Goal: Information Seeking & Learning: Learn about a topic

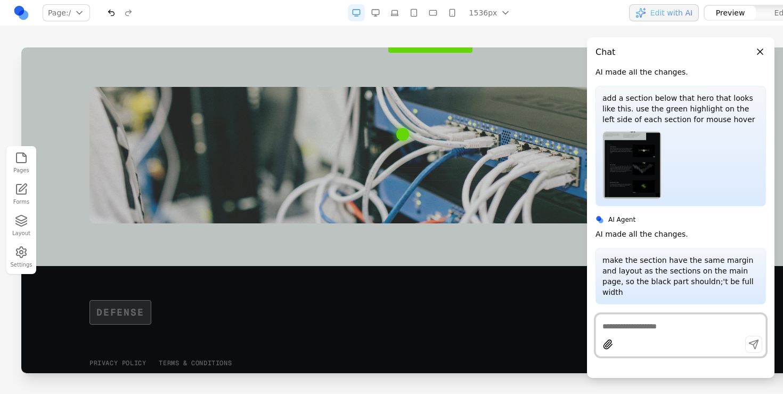
scroll to position [2109, 0]
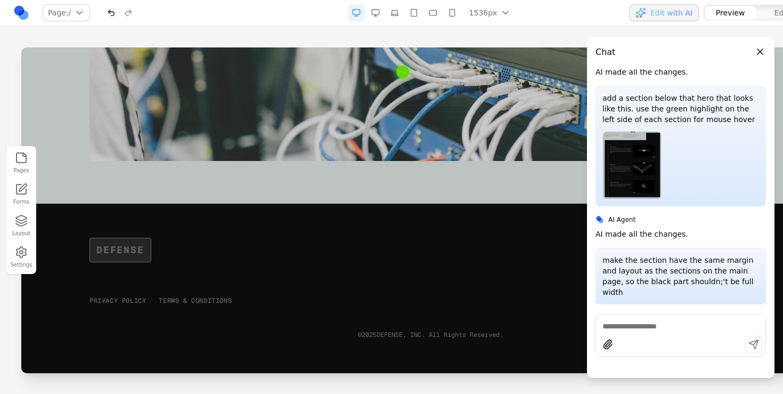
click at [757, 54] on button "Close panel" at bounding box center [760, 52] width 12 height 12
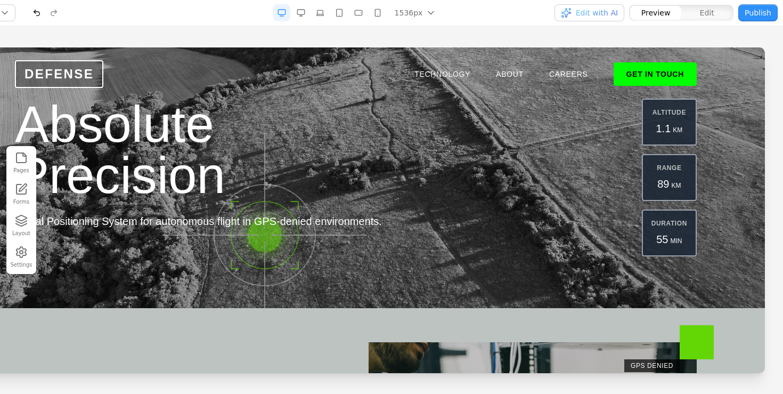
scroll to position [0, 0]
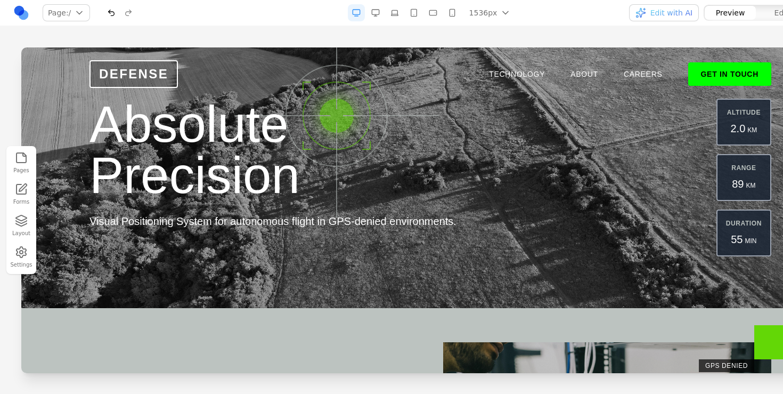
click at [375, 17] on button "button" at bounding box center [375, 12] width 17 height 17
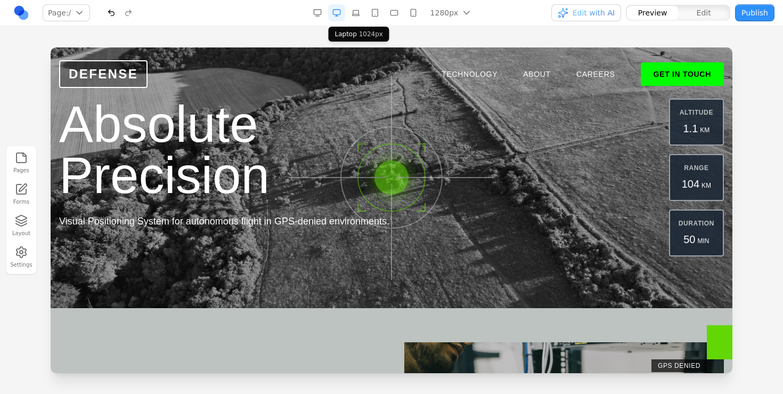
click at [359, 10] on button "button" at bounding box center [355, 12] width 17 height 17
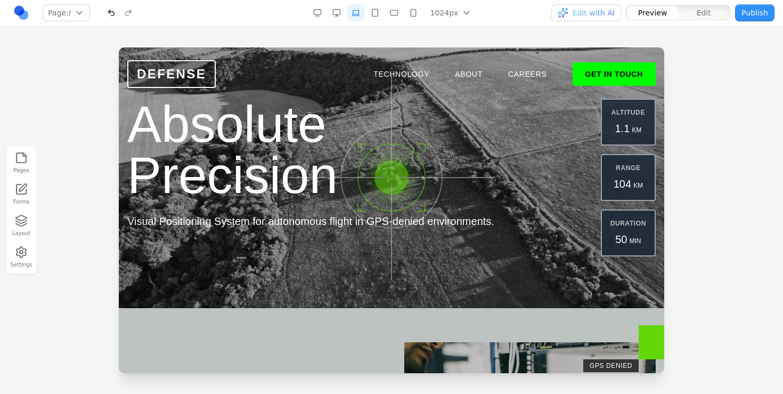
click at [322, 5] on button "button" at bounding box center [317, 12] width 17 height 17
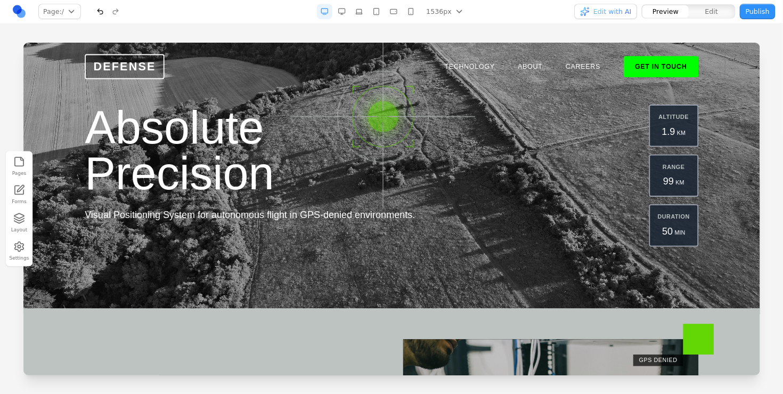
scroll to position [466, 0]
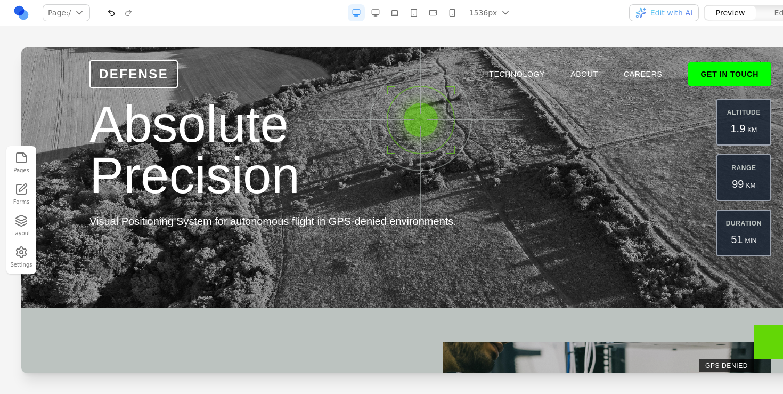
click at [384, 13] on button "button" at bounding box center [375, 12] width 17 height 17
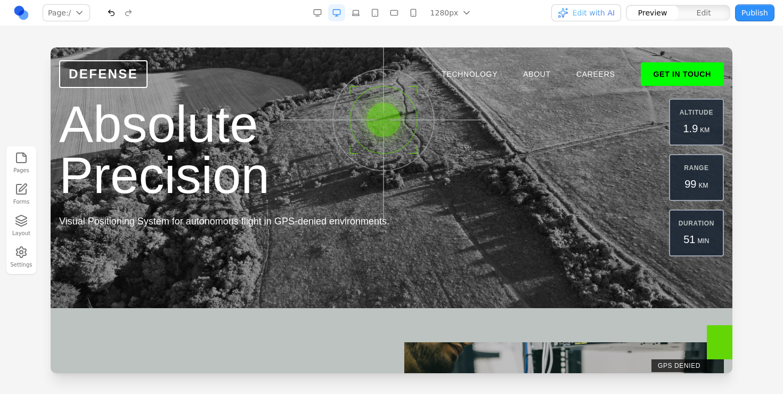
click at [394, 13] on button "button" at bounding box center [394, 12] width 17 height 17
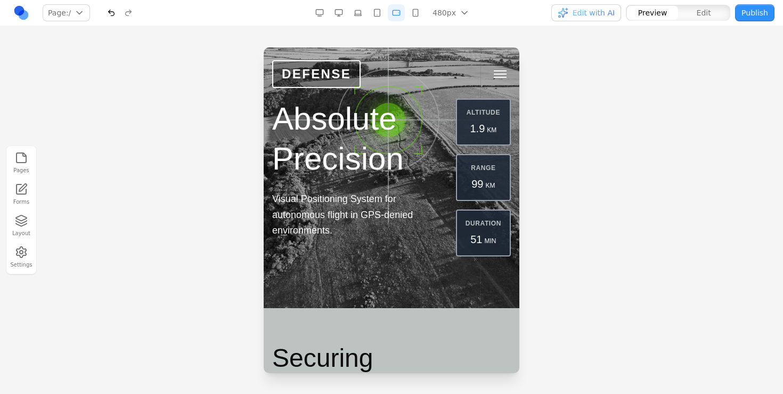
click at [375, 15] on button "button" at bounding box center [377, 12] width 17 height 17
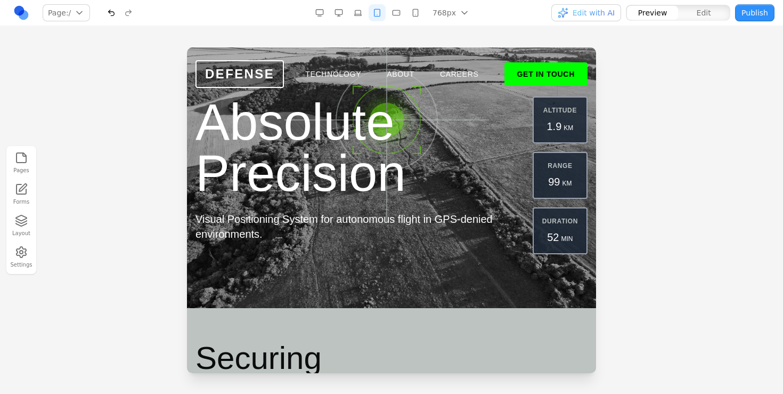
click at [356, 18] on button "button" at bounding box center [358, 12] width 17 height 17
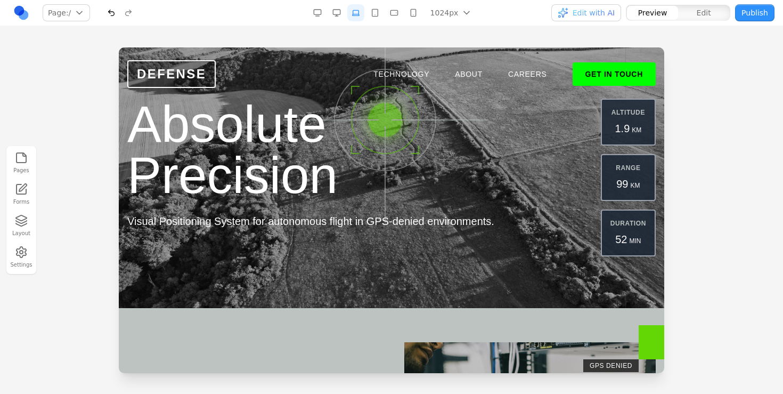
click at [85, 14] on button "Page: /" at bounding box center [66, 12] width 47 height 17
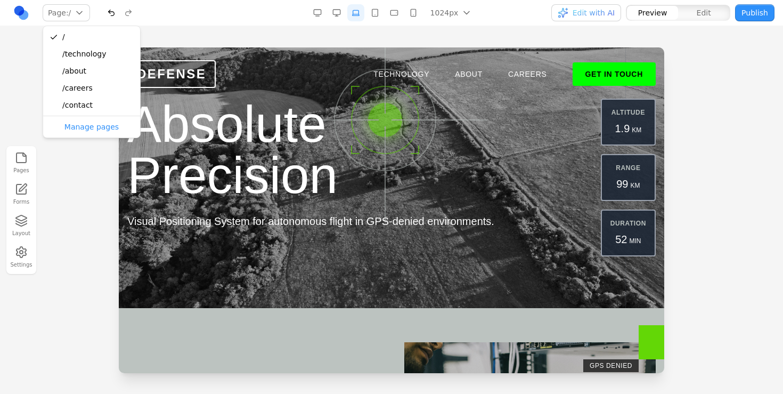
click at [85, 14] on button "Page: /" at bounding box center [66, 12] width 47 height 17
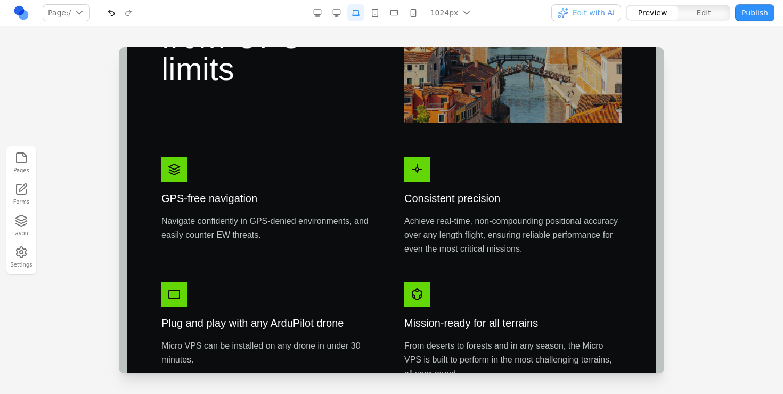
scroll to position [834, 0]
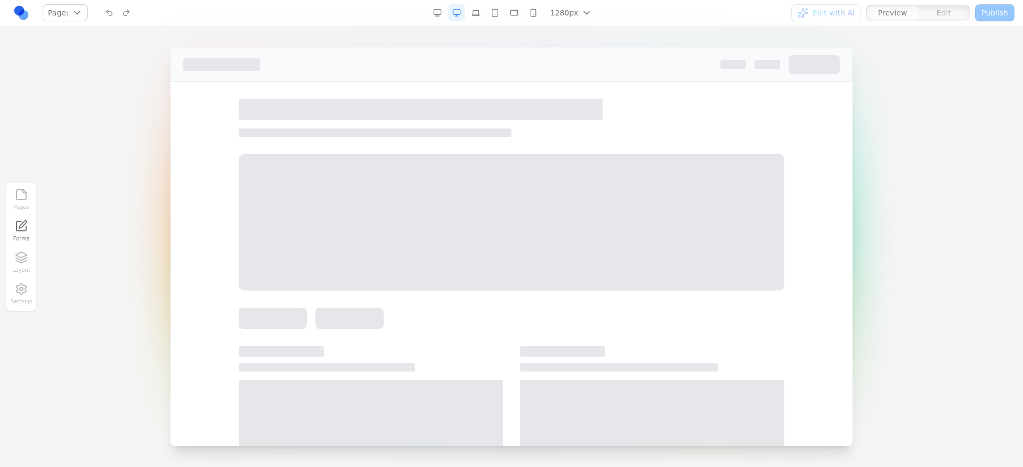
click at [21, 14] on link at bounding box center [21, 12] width 17 height 17
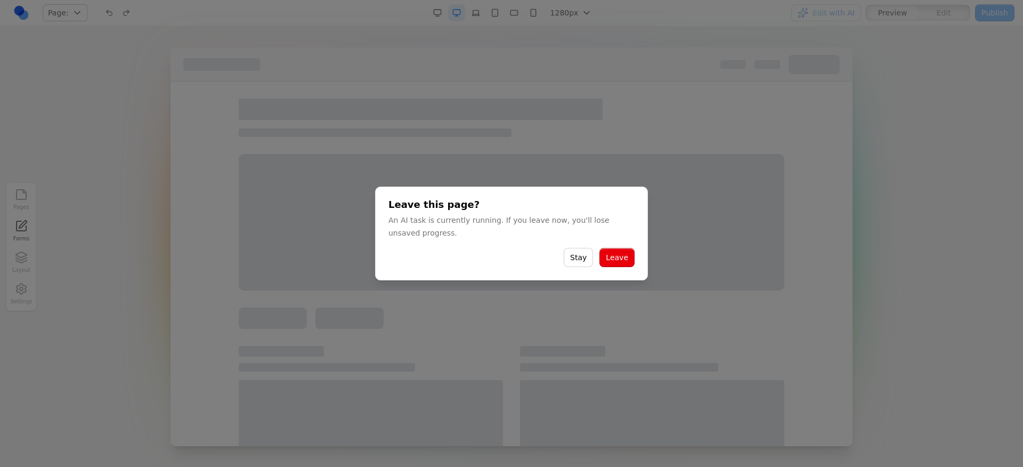
click at [624, 253] on button "Leave" at bounding box center [616, 257] width 35 height 19
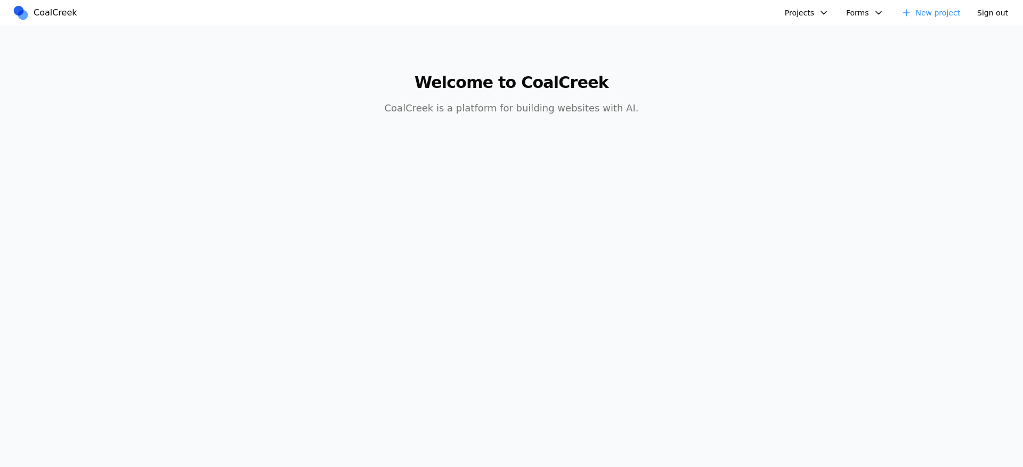
click at [815, 14] on button "Projects" at bounding box center [806, 12] width 57 height 17
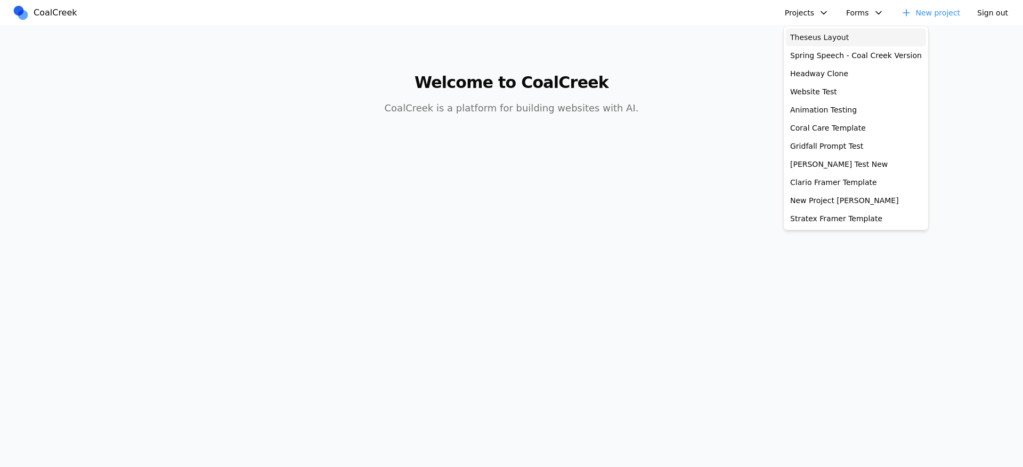
click at [818, 43] on link "Theseus Layout" at bounding box center [856, 37] width 140 height 18
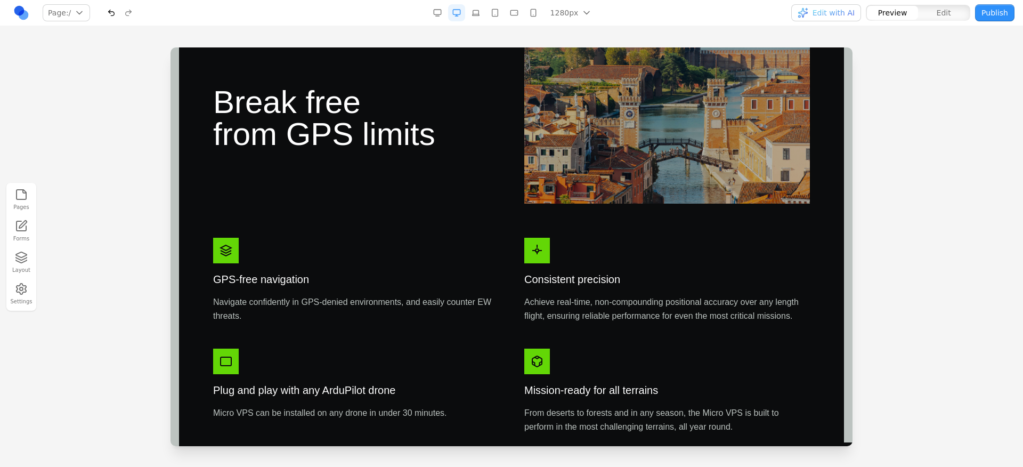
scroll to position [352, 0]
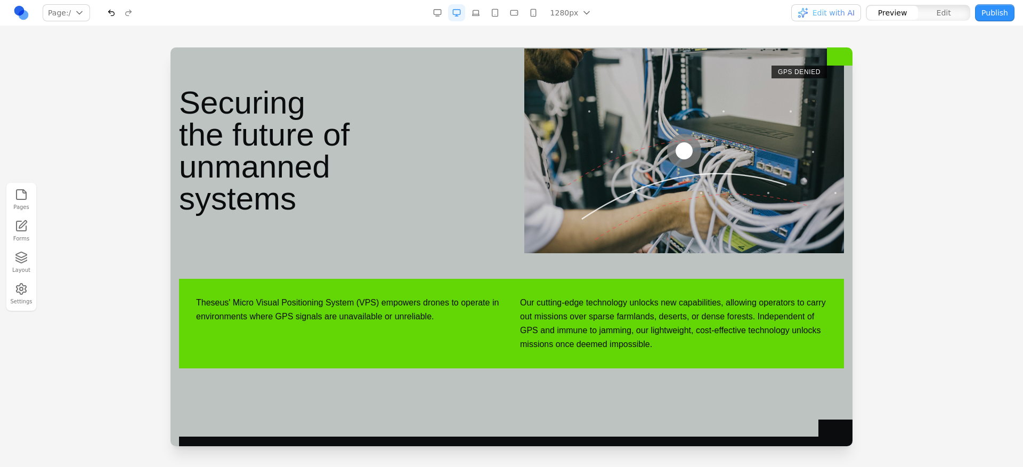
click at [443, 14] on button "button" at bounding box center [437, 12] width 17 height 17
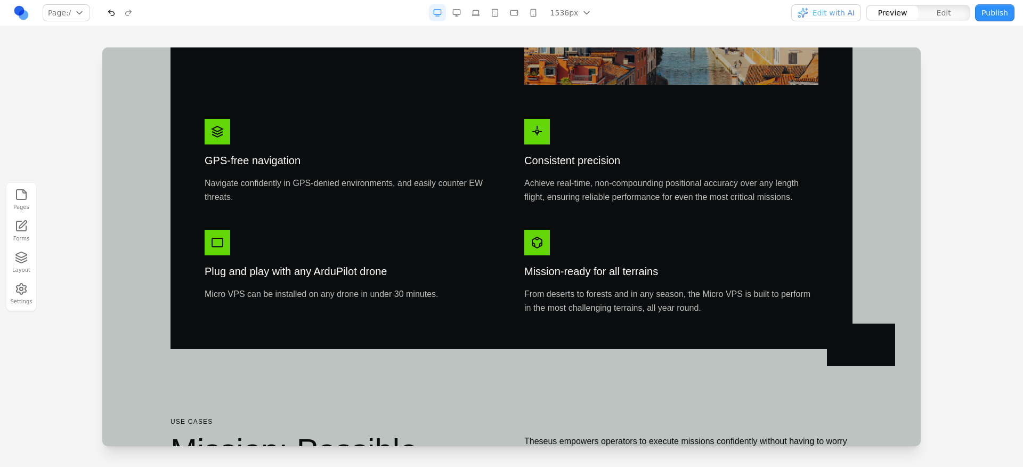
scroll to position [643, 0]
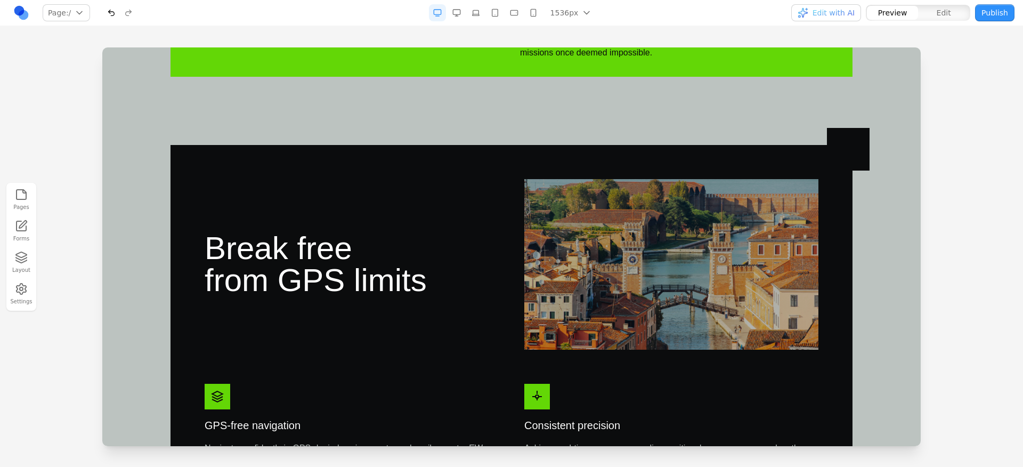
click at [461, 18] on button "button" at bounding box center [456, 12] width 17 height 17
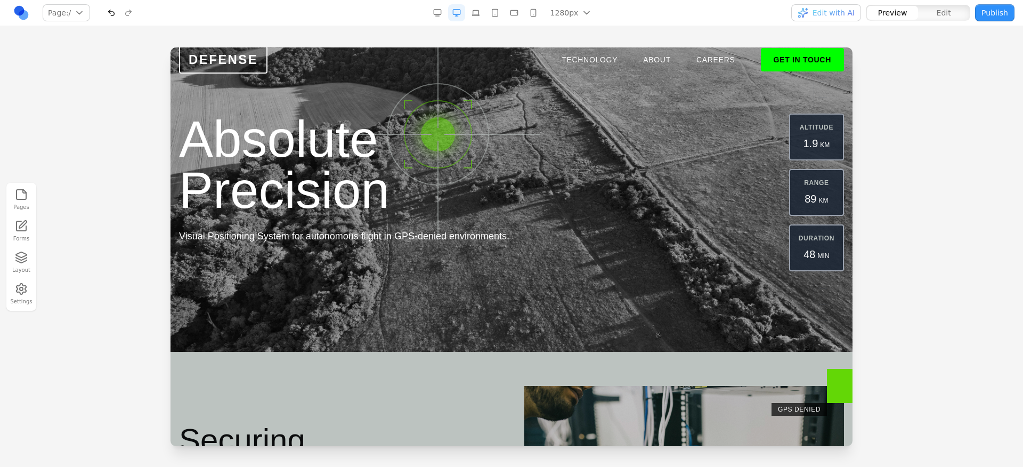
scroll to position [0, 0]
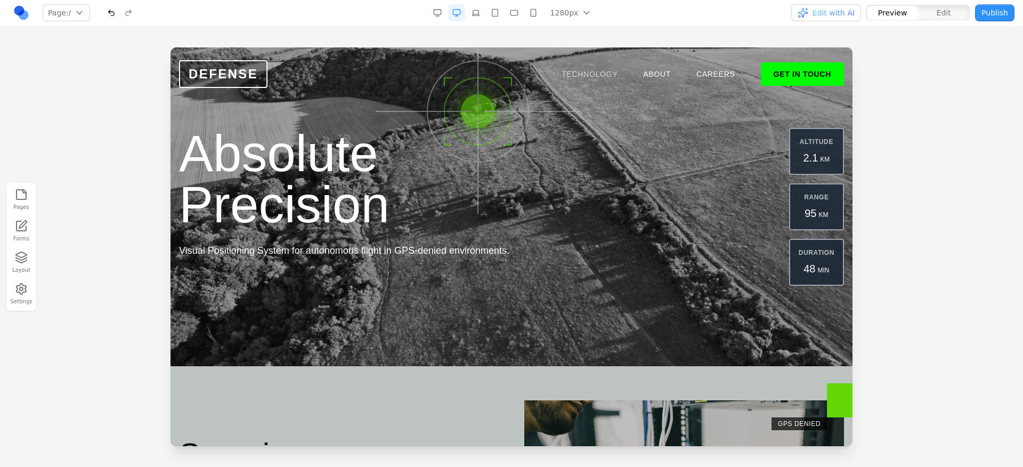
click at [570, 74] on link "TECHNOLOGY" at bounding box center [590, 74] width 56 height 11
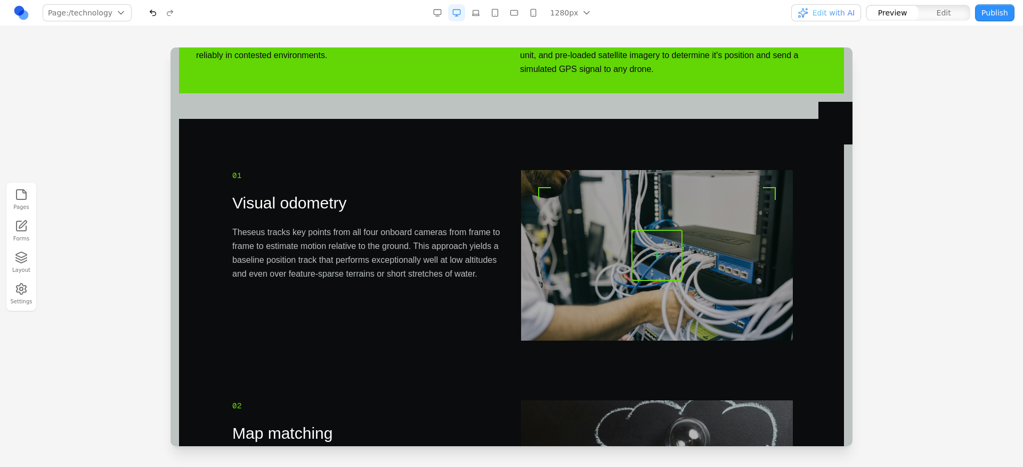
scroll to position [90, 0]
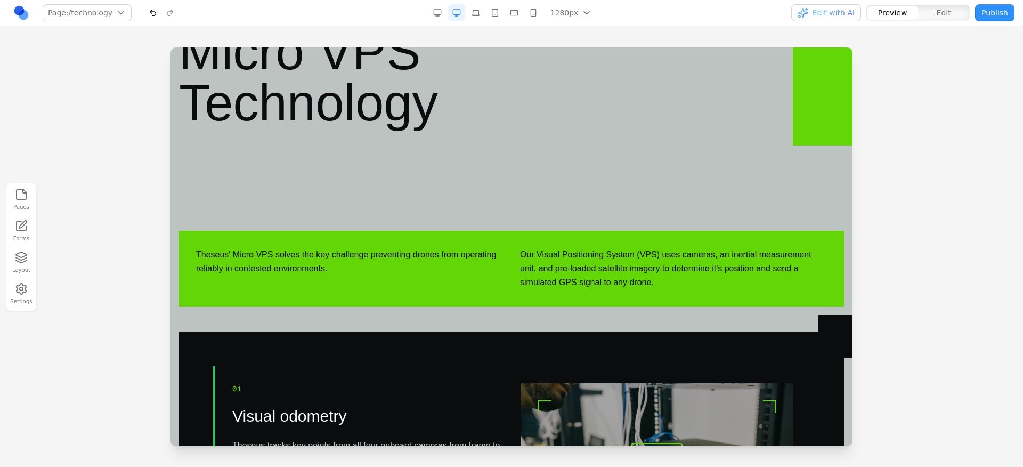
click at [277, 369] on div "01 Visual odometry Theseus tracks key points from all four onboard cameras from…" at bounding box center [512, 468] width 595 height 205
click at [294, 399] on div "01 Visual odometry Theseus tracks key points from all four onboard cameras from…" at bounding box center [368, 468] width 272 height 171
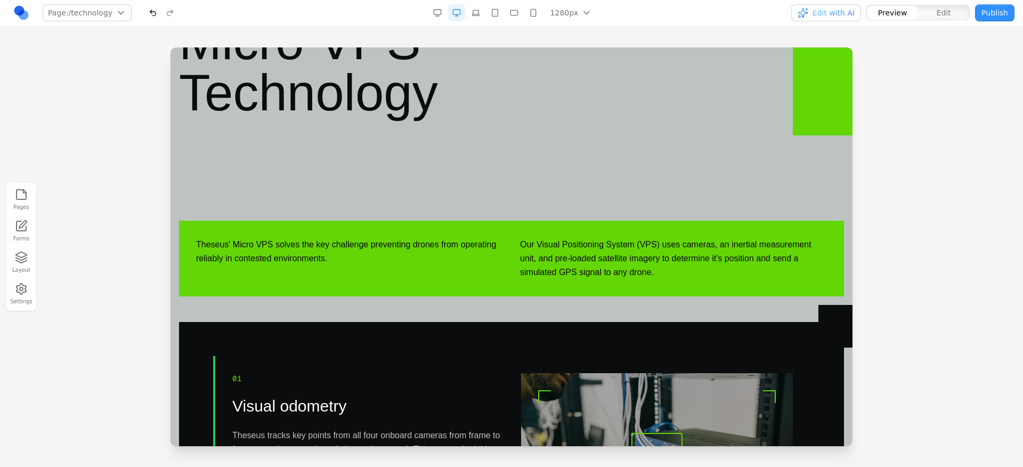
scroll to position [102, 0]
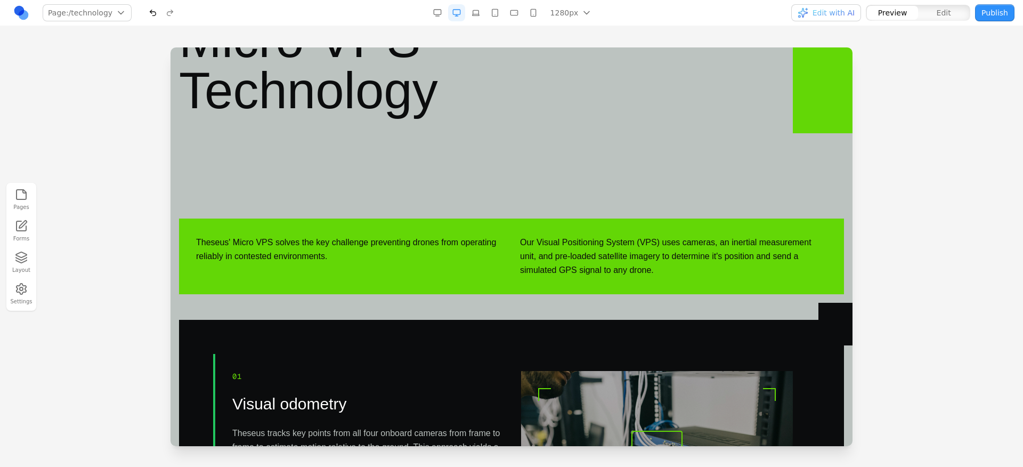
click at [318, 385] on div "01 Visual odometry Theseus tracks key points from all four onboard cameras from…" at bounding box center [368, 456] width 272 height 171
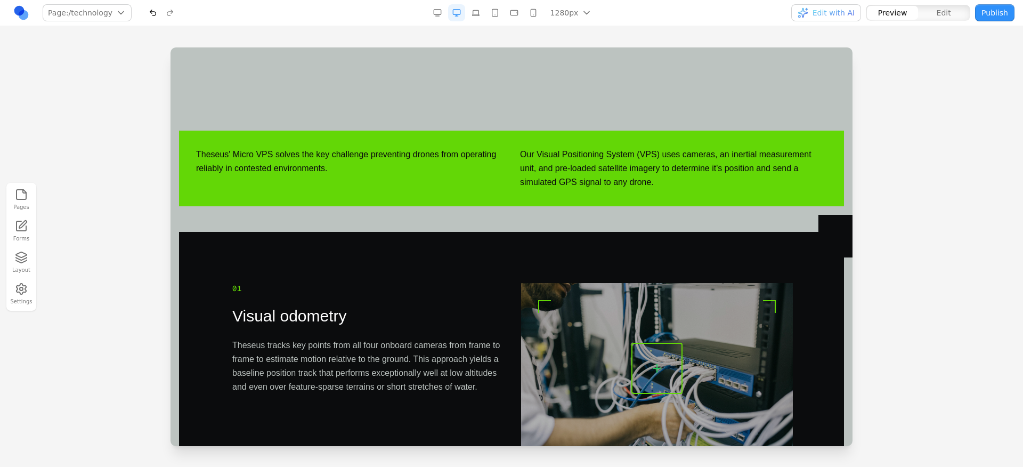
click at [483, 166] on p "Theseus' Micro VPS solves the key challenge preventing drones from operating re…" at bounding box center [349, 162] width 307 height 28
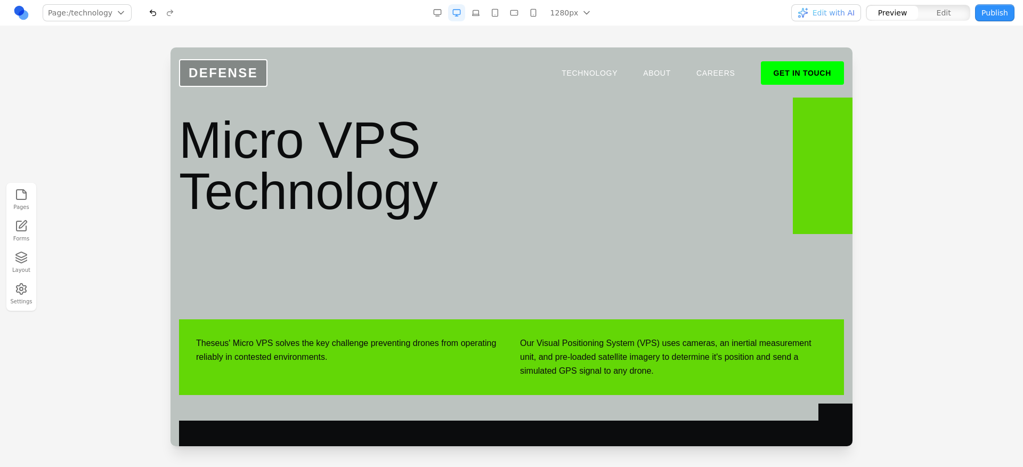
scroll to position [0, 0]
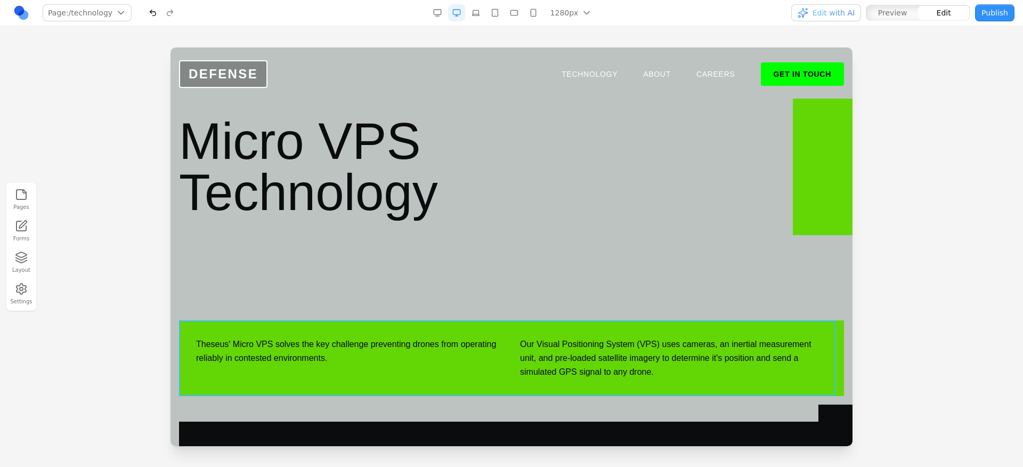
click at [369, 390] on div "Theseus' Micro VPS solves the key challenge preventing drones from operating re…" at bounding box center [511, 358] width 665 height 76
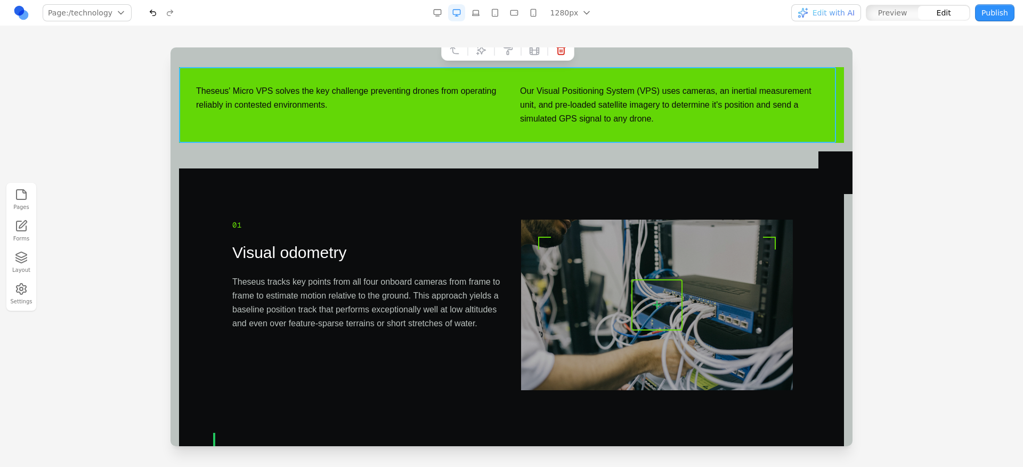
scroll to position [189, 0]
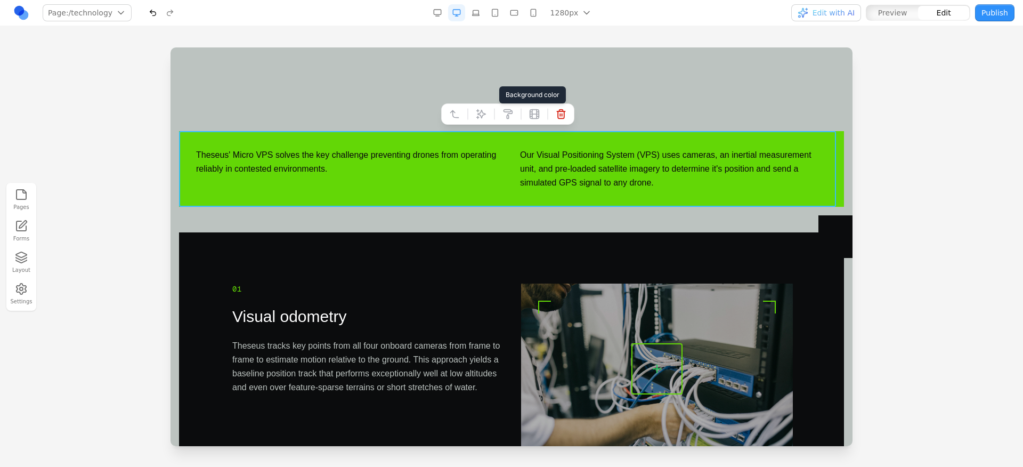
click at [507, 119] on button at bounding box center [507, 113] width 17 height 17
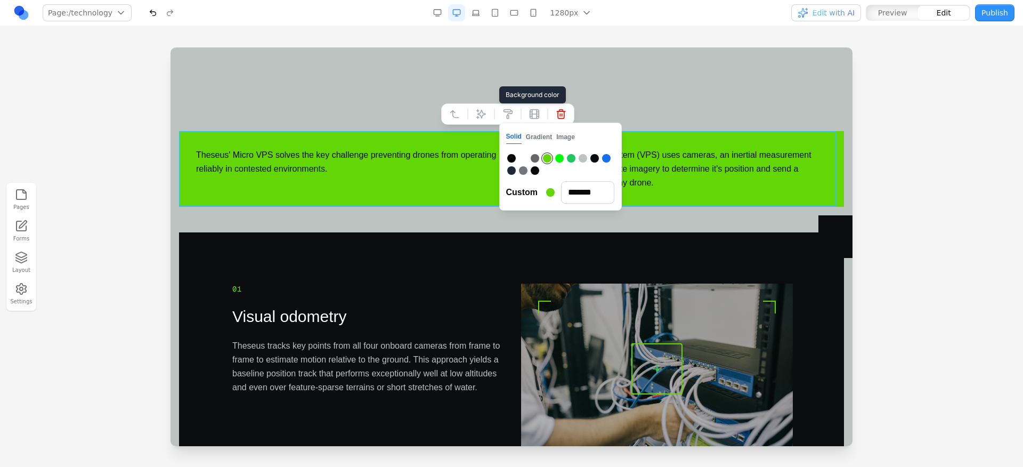
click at [582, 157] on div at bounding box center [583, 158] width 9 height 9
type input "*******"
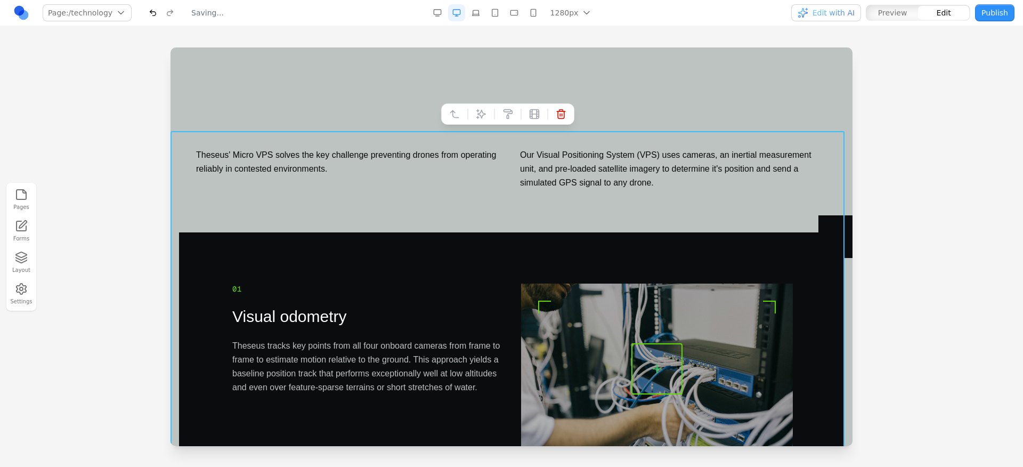
click at [442, 14] on button "button" at bounding box center [437, 12] width 17 height 17
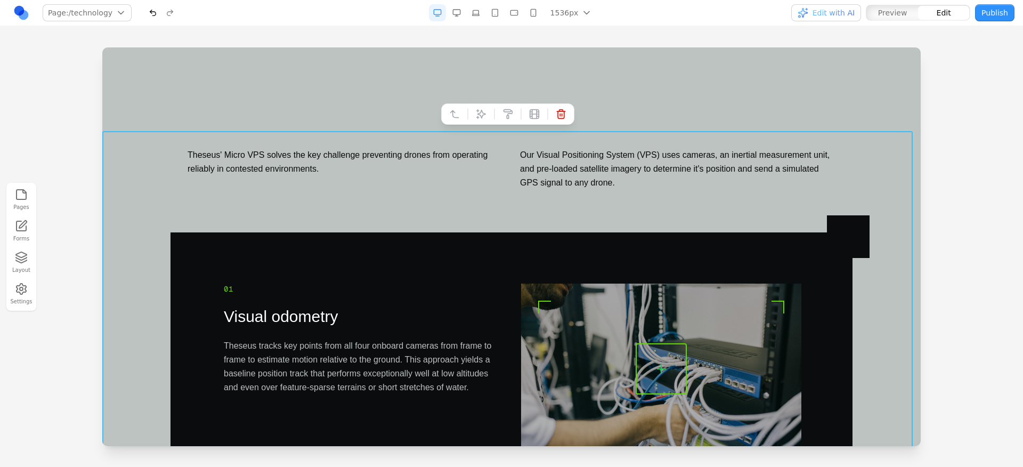
click at [505, 194] on div "Theseus' Micro VPS solves the key challenge preventing drones from operating re…" at bounding box center [512, 169] width 682 height 76
click at [477, 192] on div "Theseus' Micro VPS solves the key challenge preventing drones from operating re…" at bounding box center [512, 169] width 682 height 76
click at [456, 164] on p "Theseus' Micro VPS solves the key challenge preventing drones from operating re…" at bounding box center [345, 162] width 315 height 28
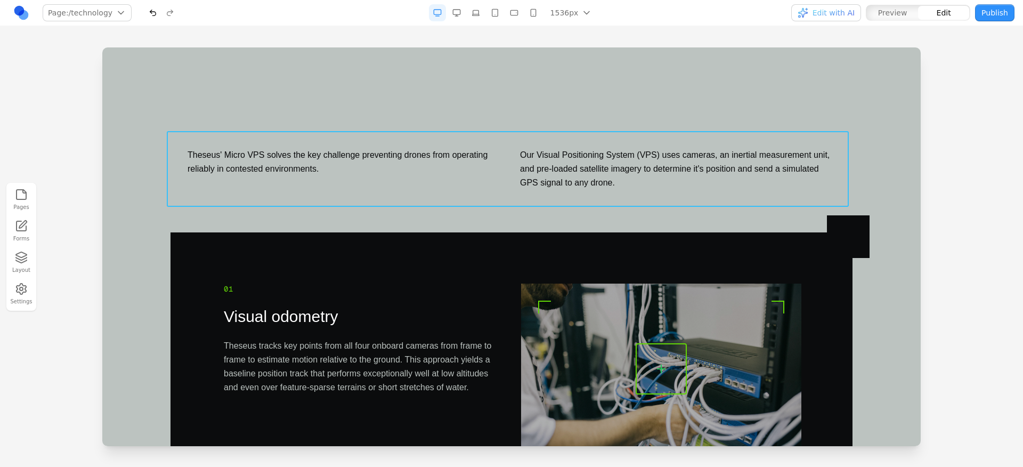
click at [508, 164] on div "Theseus' Micro VPS solves the key challenge preventing drones from operating re…" at bounding box center [512, 169] width 682 height 76
click at [486, 113] on button at bounding box center [481, 113] width 17 height 17
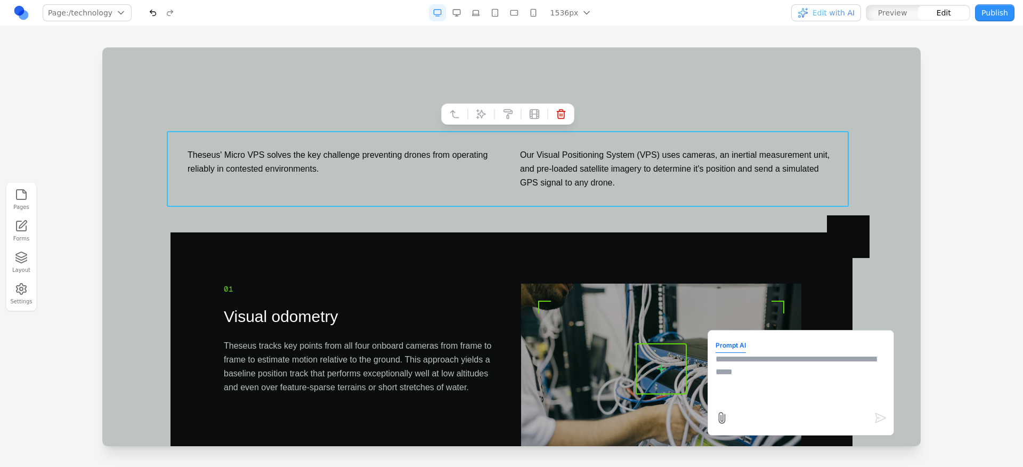
click at [746, 371] on textarea at bounding box center [801, 379] width 171 height 53
type textarea "**********"
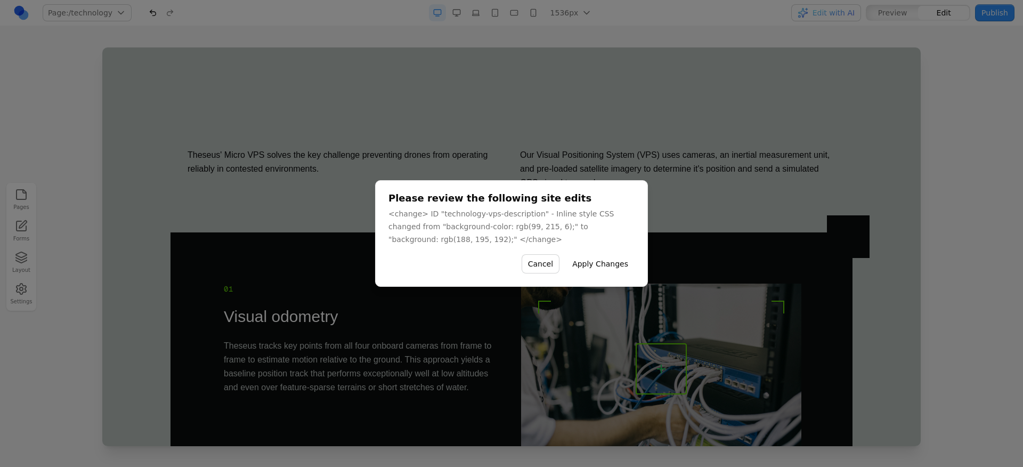
click at [619, 261] on button "Apply Changes" at bounding box center [600, 263] width 69 height 19
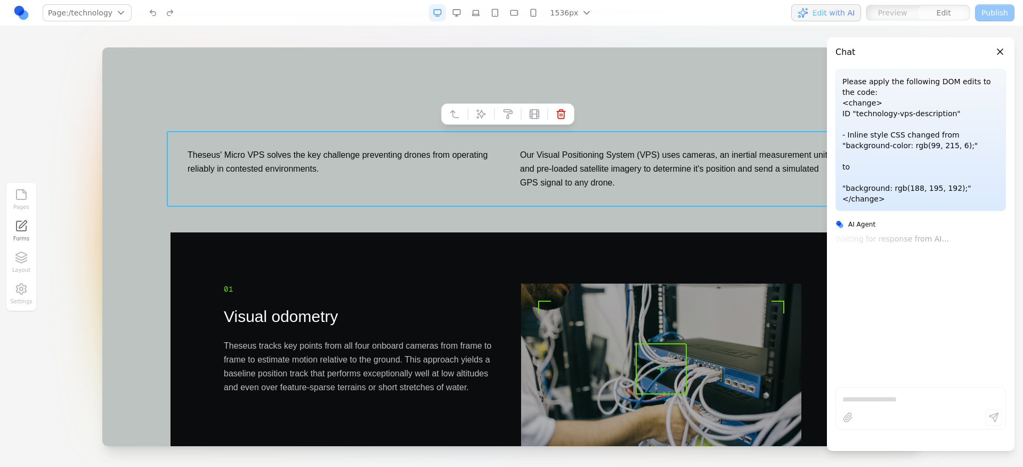
click at [718, 193] on div "Theseus' Micro VPS solves the key challenge preventing drones from operating re…" at bounding box center [512, 169] width 682 height 76
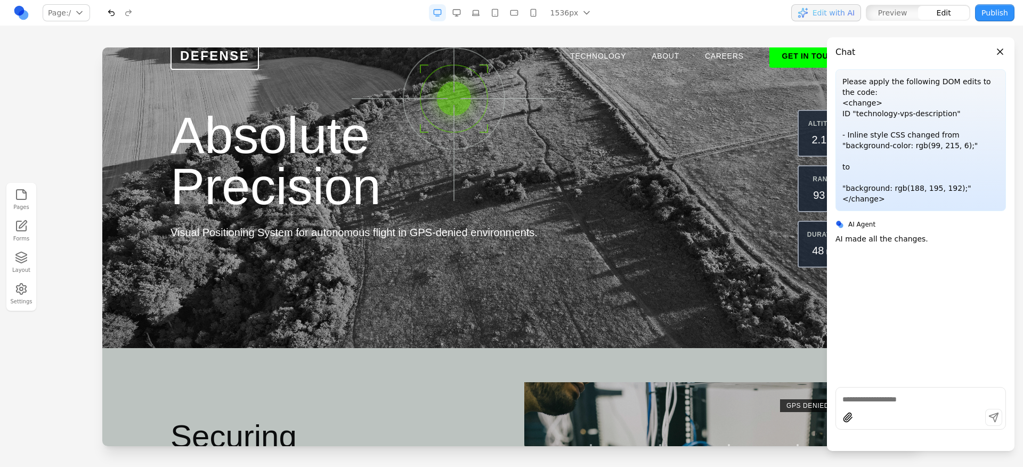
scroll to position [0, 0]
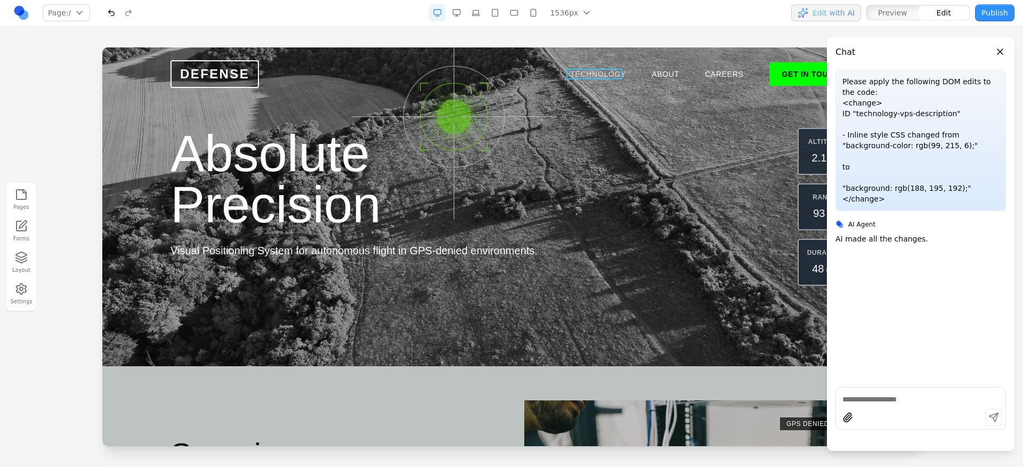
click at [600, 69] on link "TECHNOLOGY" at bounding box center [598, 74] width 56 height 11
click at [599, 70] on link "**********" at bounding box center [598, 74] width 56 height 11
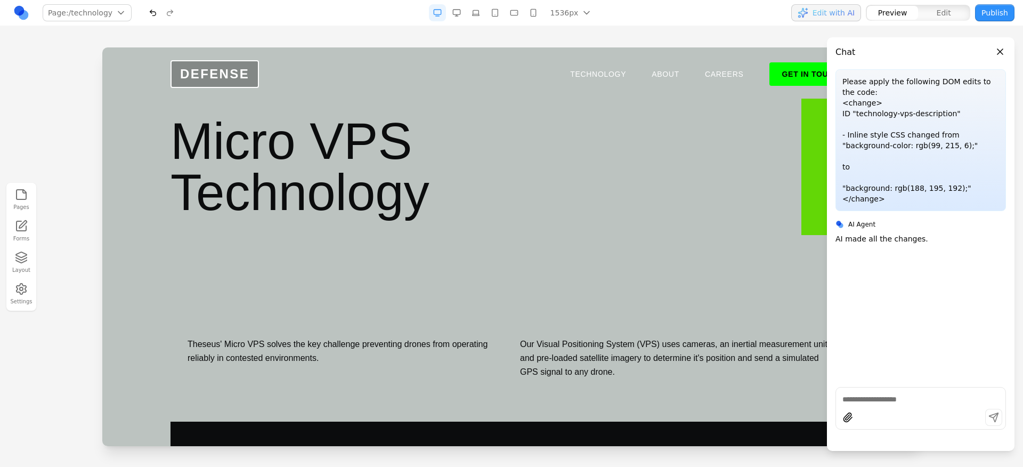
click at [367, 366] on div "Theseus' Micro VPS solves the key challenge preventing drones from operating re…" at bounding box center [345, 358] width 315 height 42
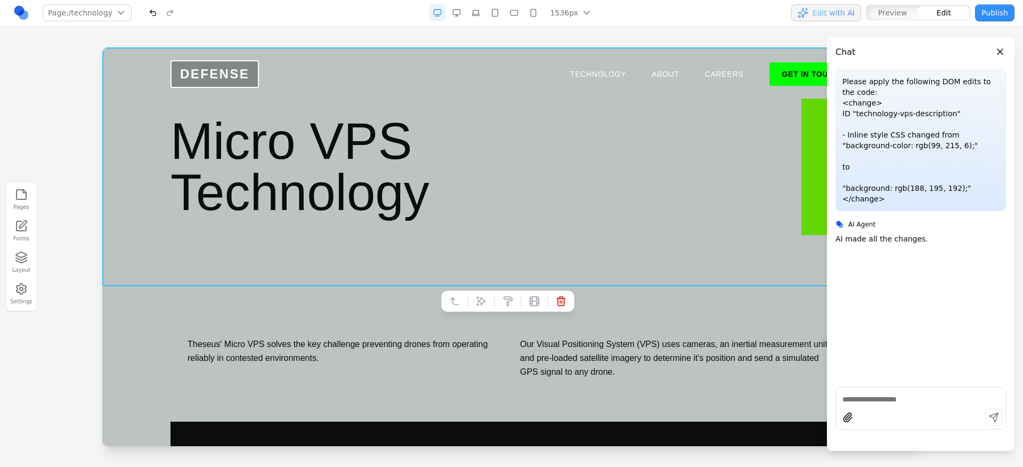
click at [411, 239] on section "Micro VPS Technology" at bounding box center [511, 166] width 818 height 239
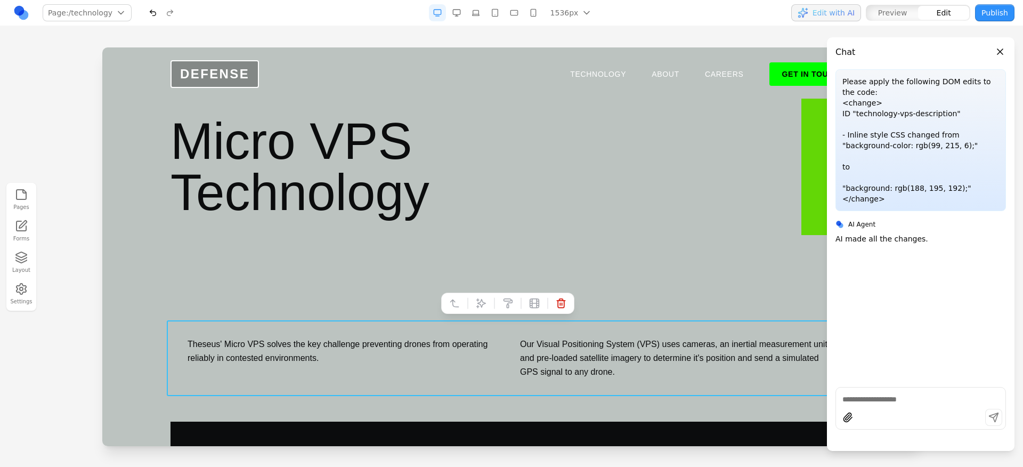
click at [387, 321] on div "Theseus' Micro VPS solves the key challenge preventing drones from operating re…" at bounding box center [512, 358] width 682 height 76
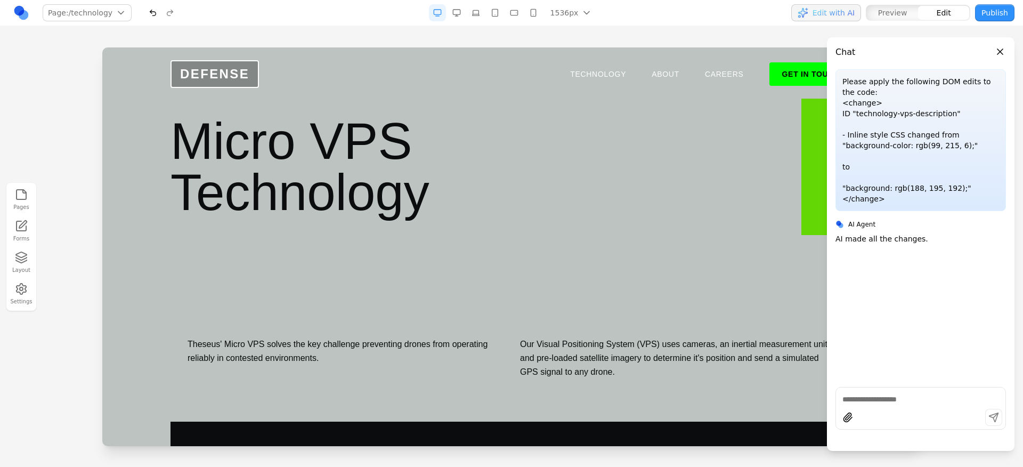
click at [986, 336] on div "Please apply the following DOM edits to the code: <change> ID "technology-vps-d…" at bounding box center [921, 223] width 188 height 309
click at [898, 404] on div at bounding box center [920, 408] width 171 height 43
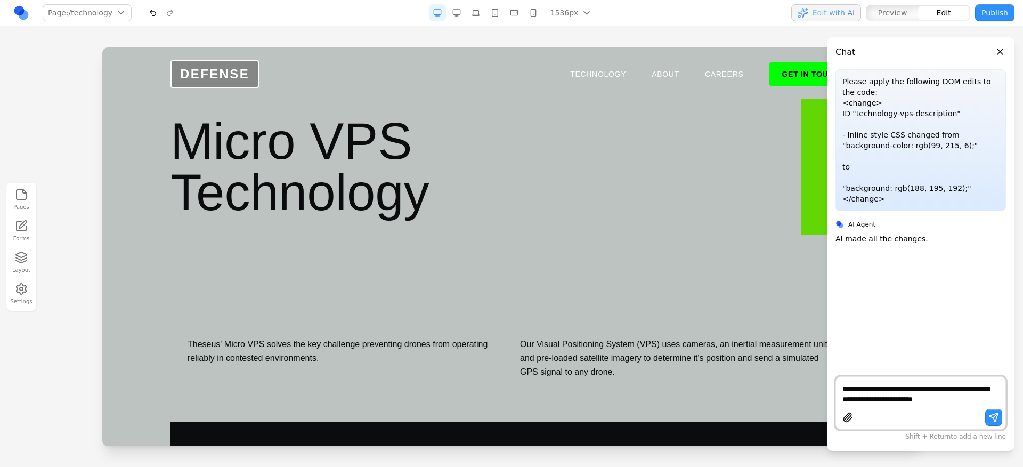
type textarea "**********"
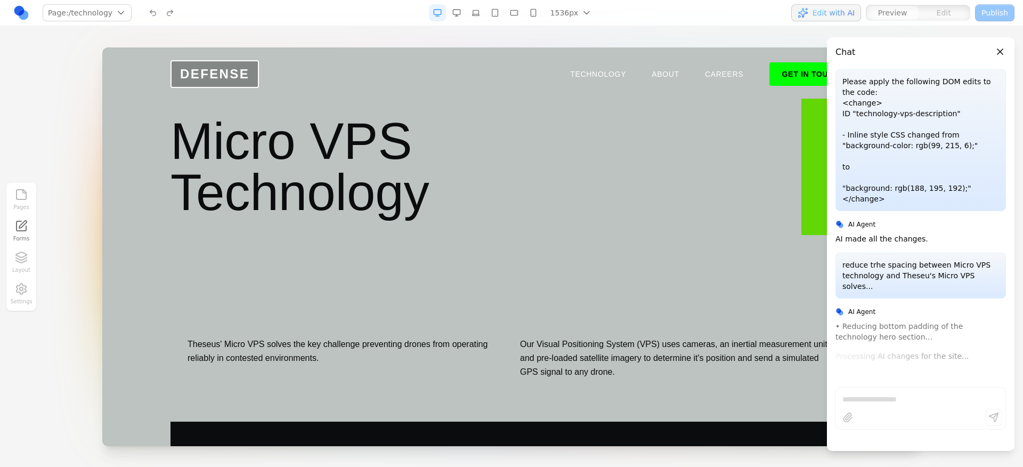
click at [831, 171] on div "Please apply the following DOM edits to the code: <change> ID "technology-vps-d…" at bounding box center [921, 223] width 188 height 309
click at [823, 169] on h1 "Micro VPS Technology" at bounding box center [512, 167] width 682 height 102
click at [1010, 49] on header "Chat" at bounding box center [921, 47] width 188 height 21
click at [1001, 48] on button "Close panel" at bounding box center [1000, 52] width 12 height 12
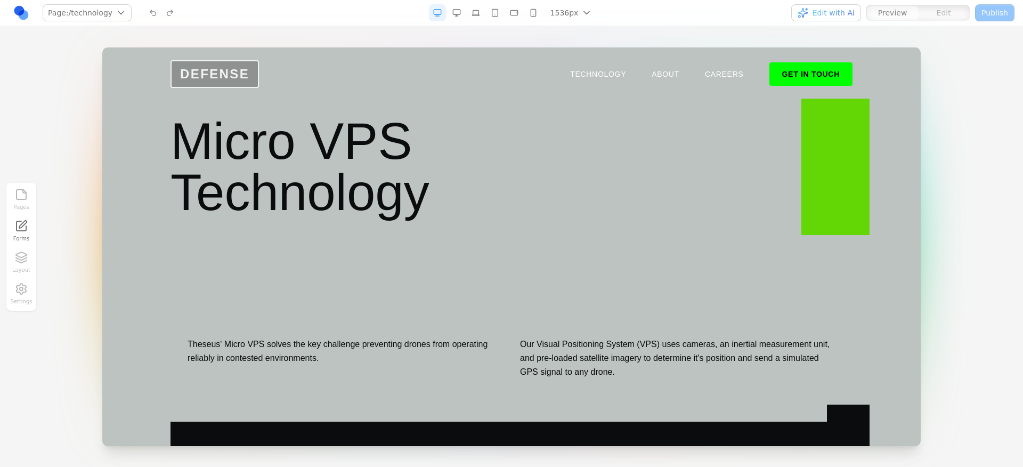
click at [192, 74] on span "DEFENSE" at bounding box center [215, 74] width 88 height 28
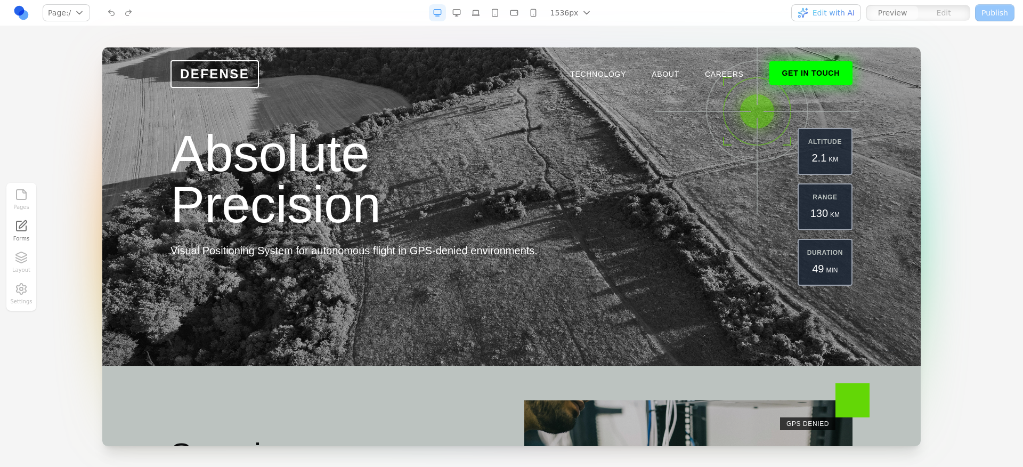
click at [831, 72] on button "GET IN TOUCH" at bounding box center [810, 72] width 83 height 23
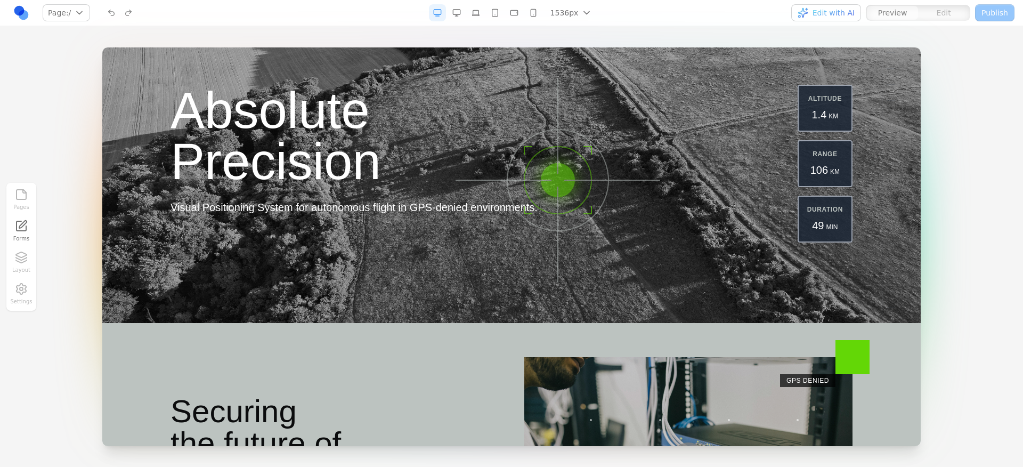
scroll to position [813, 0]
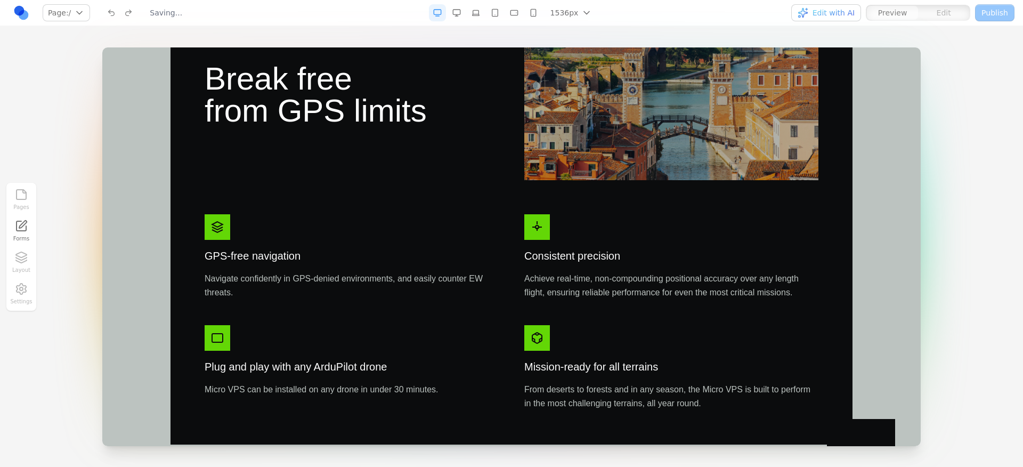
click at [538, 226] on icon at bounding box center [537, 227] width 13 height 13
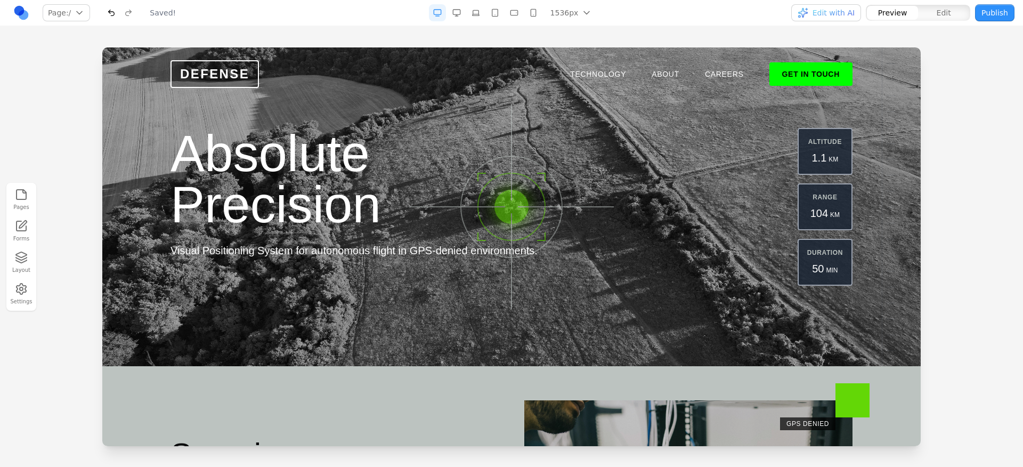
scroll to position [0, 0]
click at [609, 74] on link "TECHNOLOGY" at bounding box center [598, 74] width 56 height 11
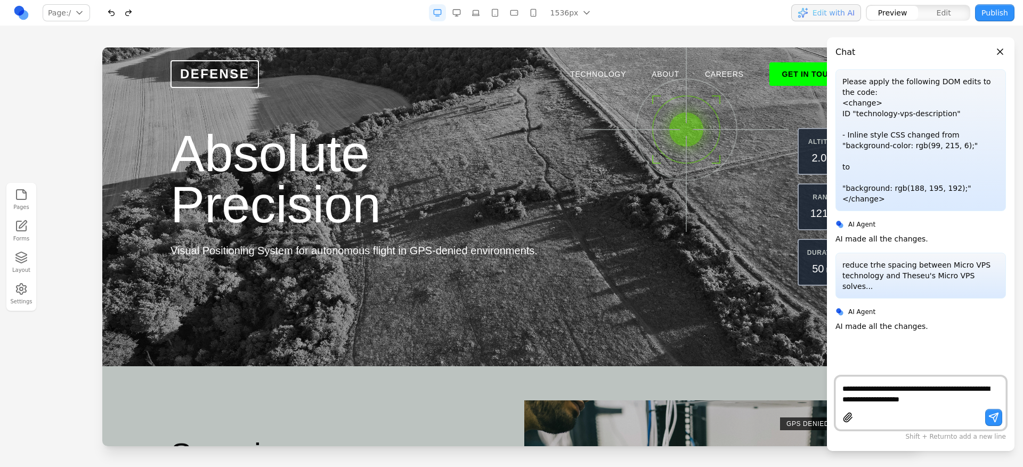
type textarea "**********"
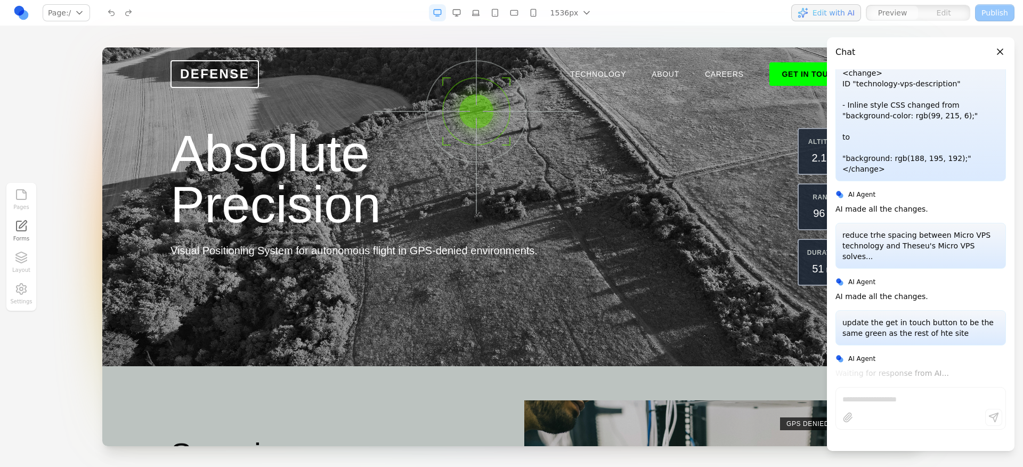
click at [751, 13] on div "Edit with AI Preview Edit Publish" at bounding box center [850, 12] width 328 height 17
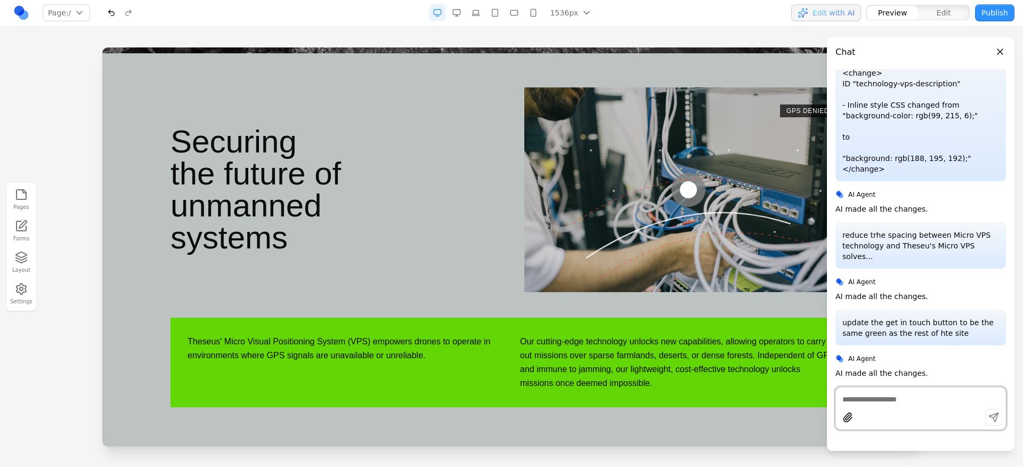
scroll to position [0, 0]
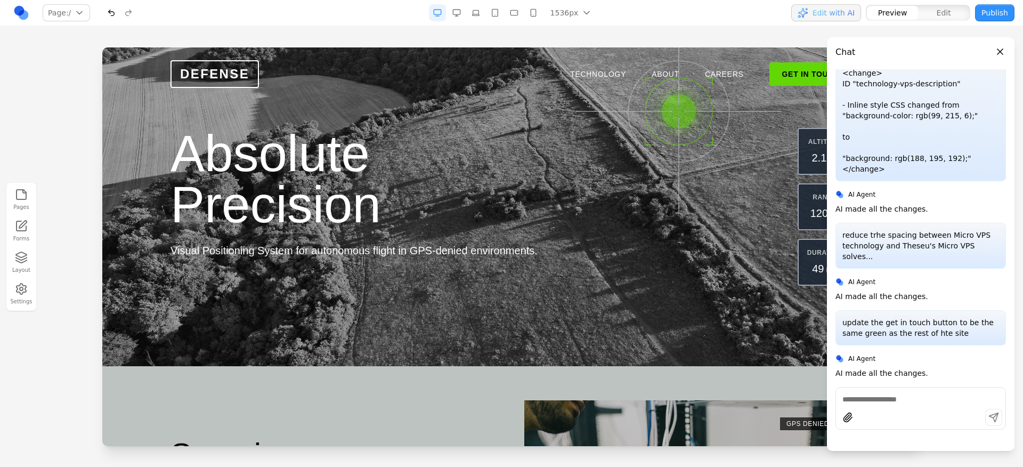
click at [590, 68] on nav "TECHNOLOGY ABOUT CAREERS GET IN TOUCH" at bounding box center [711, 73] width 282 height 23
click at [588, 70] on link "TECHNOLOGY" at bounding box center [598, 74] width 56 height 11
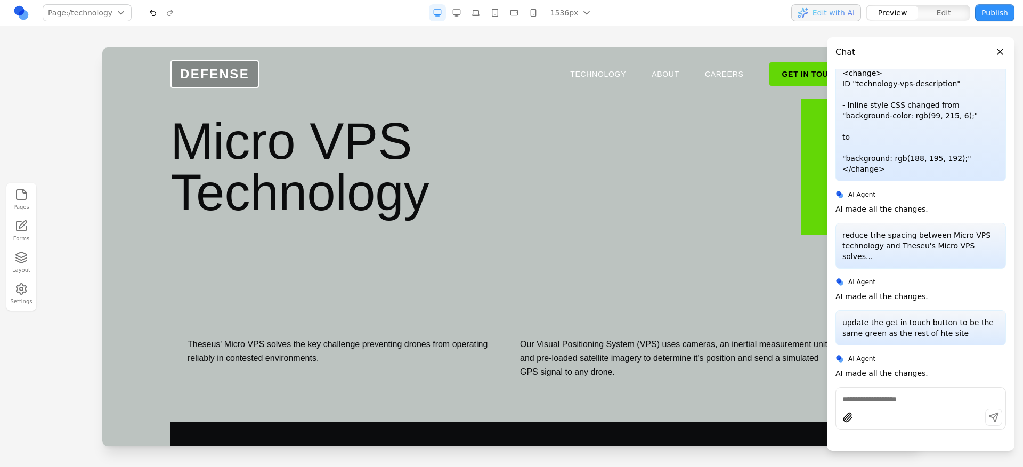
click at [472, 324] on div "Theseus' Micro VPS solves the key challenge preventing drones from operating re…" at bounding box center [512, 358] width 682 height 76
click at [356, 185] on h1 "Micro VPS Technology" at bounding box center [512, 167] width 682 height 102
drag, startPoint x: 379, startPoint y: 269, endPoint x: 385, endPoint y: 346, distance: 77.0
click at [385, 346] on p "Theseus' Micro VPS solves the key challenge preventing drones from operating re…" at bounding box center [345, 351] width 315 height 28
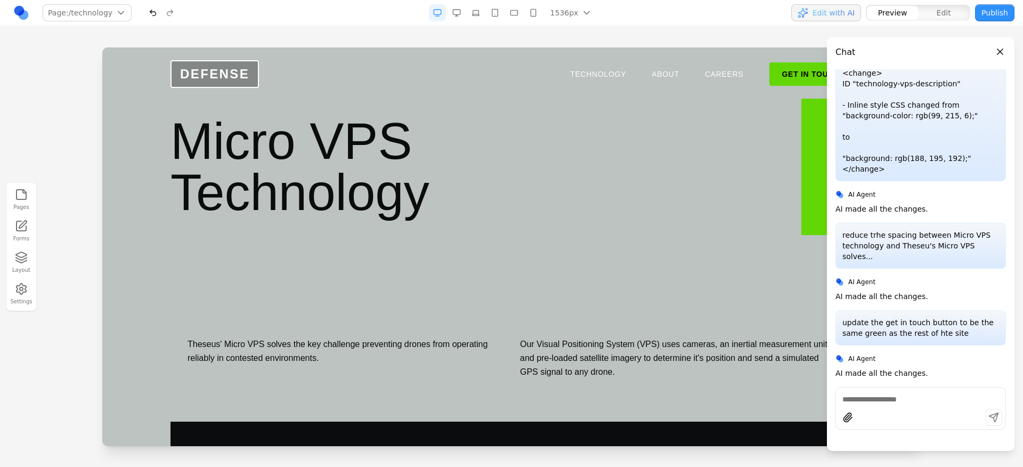
click at [911, 409] on div at bounding box center [920, 419] width 169 height 20
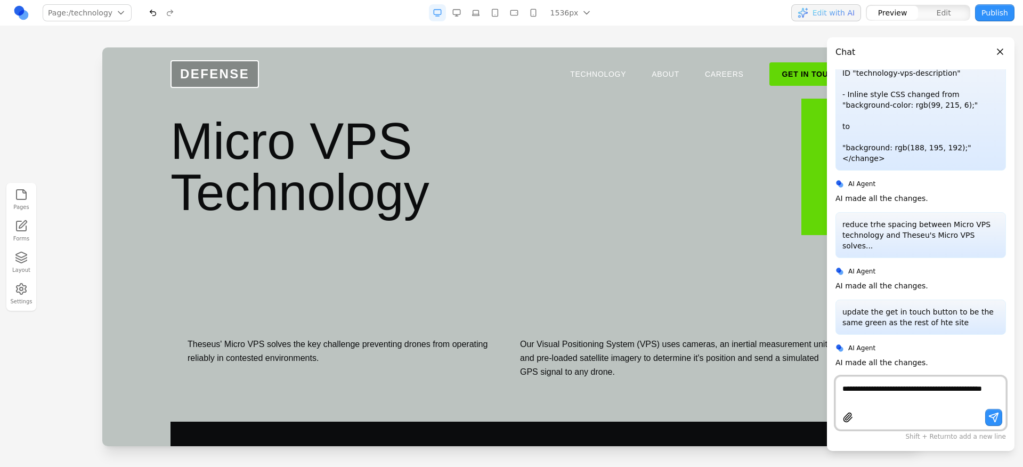
type textarea "**********"
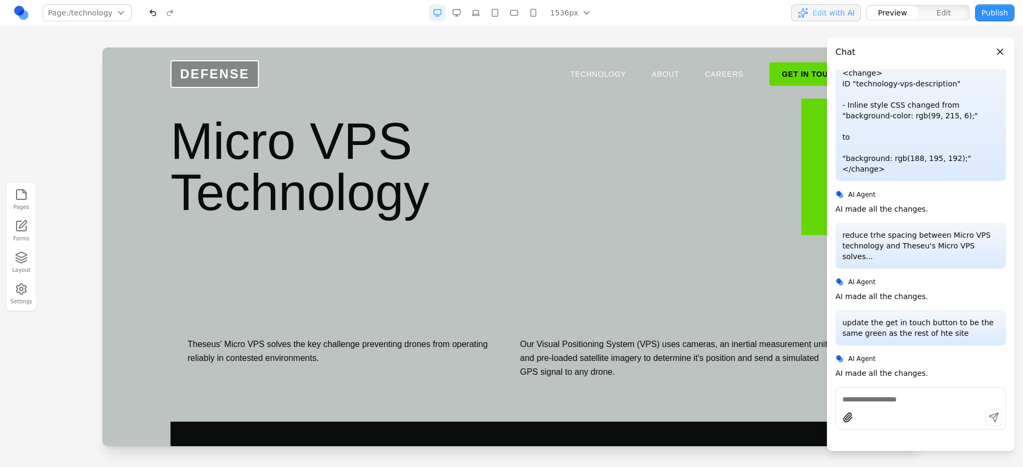
click at [445, 246] on section "Micro VPS Technology" at bounding box center [511, 166] width 818 height 239
drag, startPoint x: 474, startPoint y: 201, endPoint x: 800, endPoint y: 120, distance: 335.5
click at [476, 200] on h1 "Micro VPS Technology" at bounding box center [512, 167] width 682 height 102
click at [1000, 46] on button "Close panel" at bounding box center [1000, 52] width 12 height 12
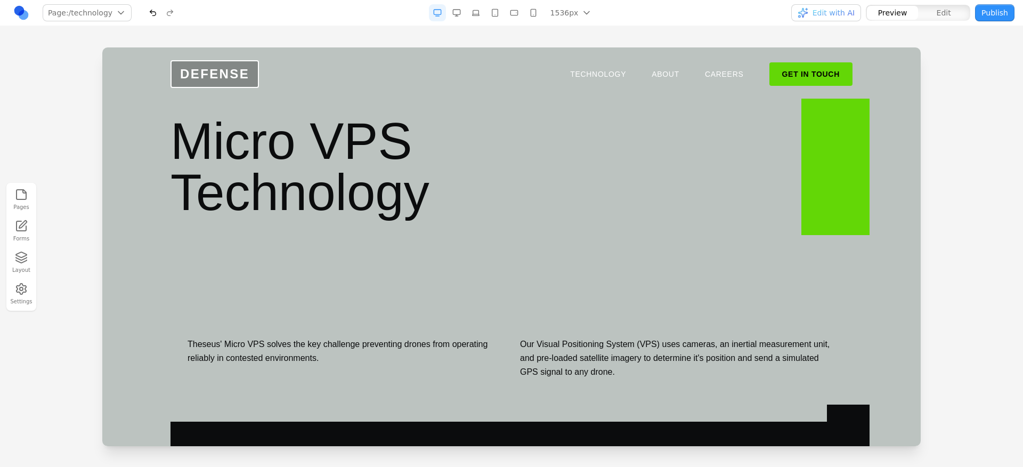
click at [461, 173] on h1 "Micro VPS Technology" at bounding box center [512, 167] width 682 height 102
click at [435, 173] on h1 "Micro VPS Technology" at bounding box center [512, 167] width 682 height 102
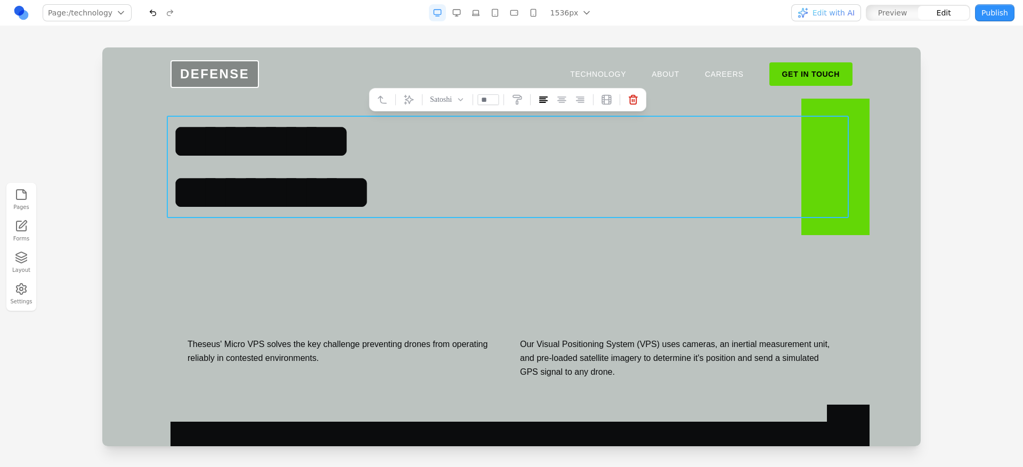
click at [471, 280] on section "**********" at bounding box center [511, 166] width 818 height 239
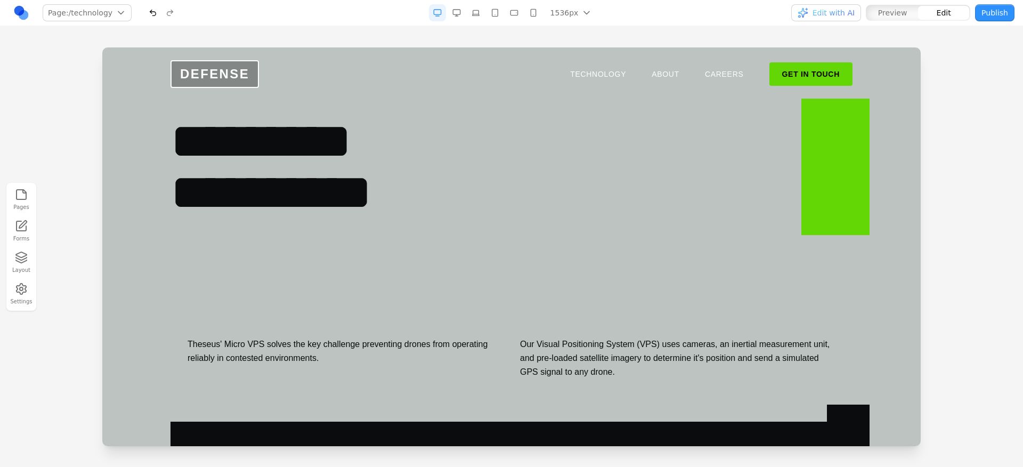
click at [394, 254] on section "**********" at bounding box center [511, 166] width 818 height 239
click at [394, 251] on section "**********" at bounding box center [511, 166] width 818 height 239
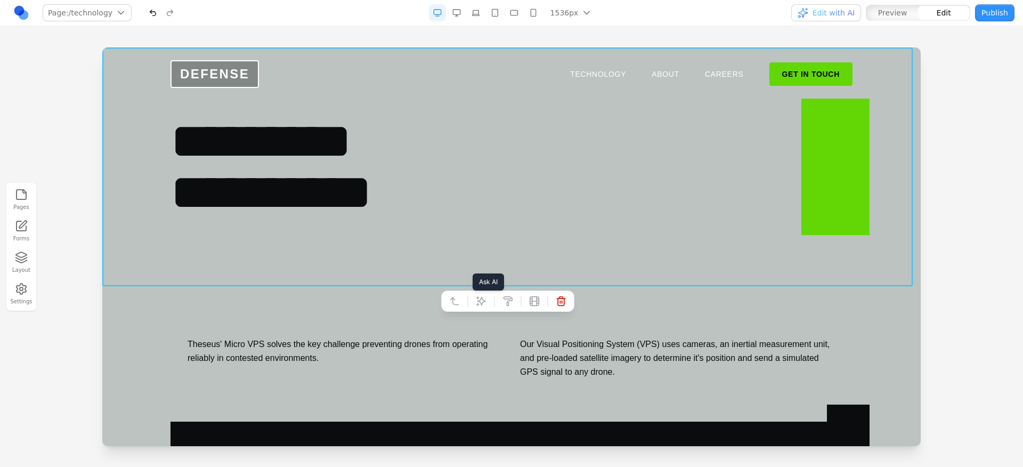
click at [480, 298] on icon at bounding box center [481, 301] width 11 height 11
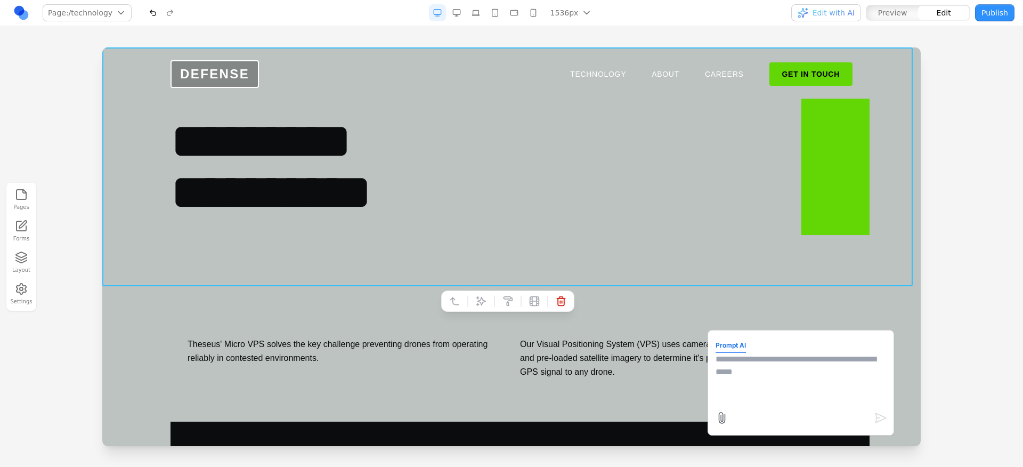
click at [731, 377] on textarea at bounding box center [801, 379] width 171 height 53
type textarea "**********"
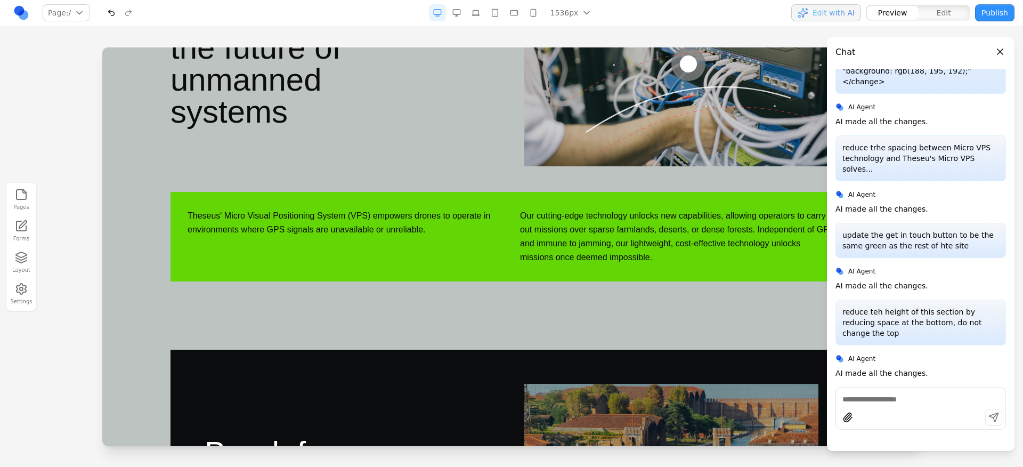
scroll to position [0, 0]
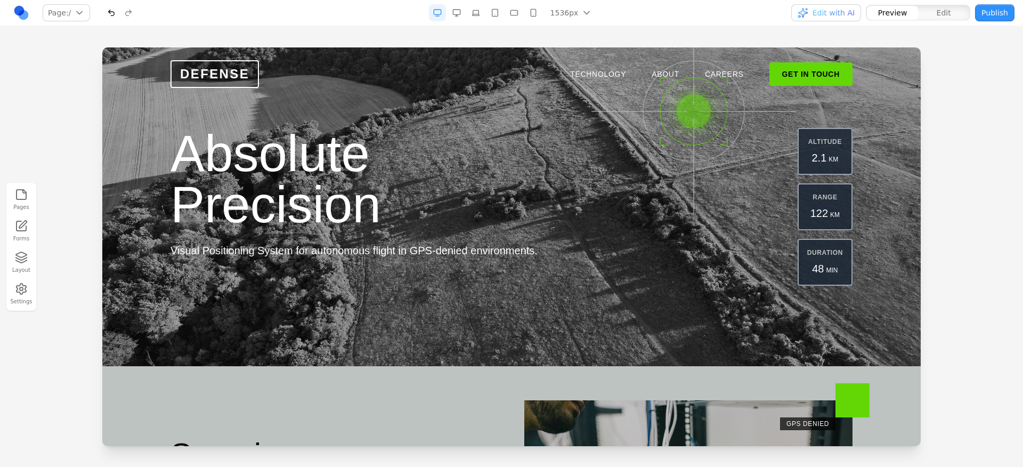
click at [581, 65] on nav "TECHNOLOGY ABOUT CAREERS GET IN TOUCH" at bounding box center [711, 73] width 282 height 23
click at [582, 70] on link "TECHNOLOGY" at bounding box center [598, 74] width 56 height 11
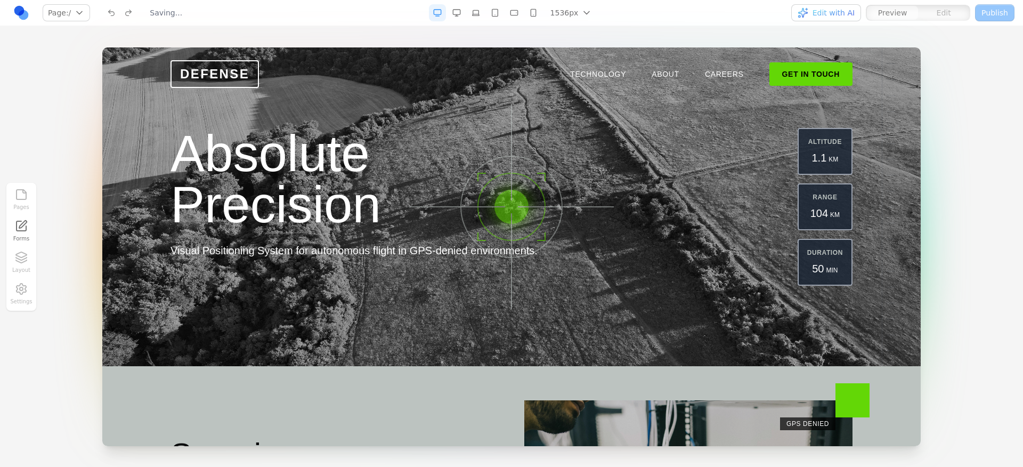
scroll to position [117, 0]
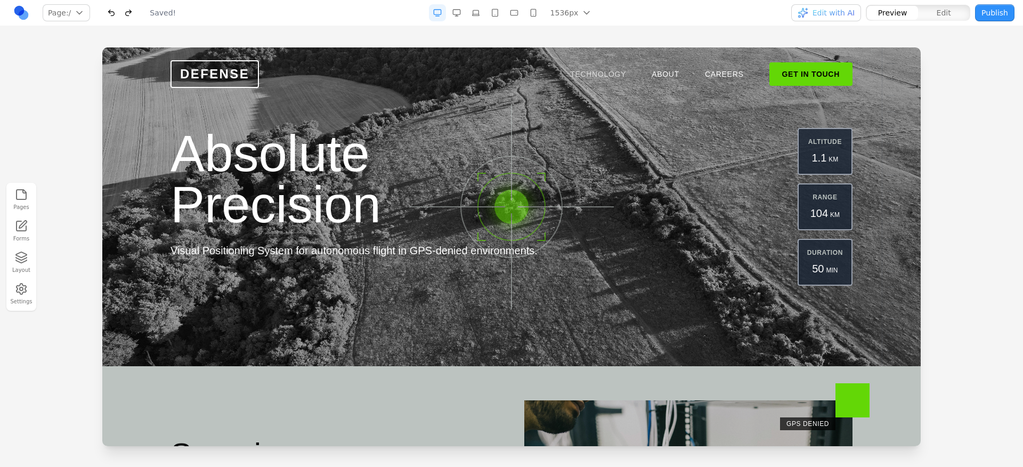
click at [600, 76] on link "TECHNOLOGY" at bounding box center [598, 74] width 56 height 11
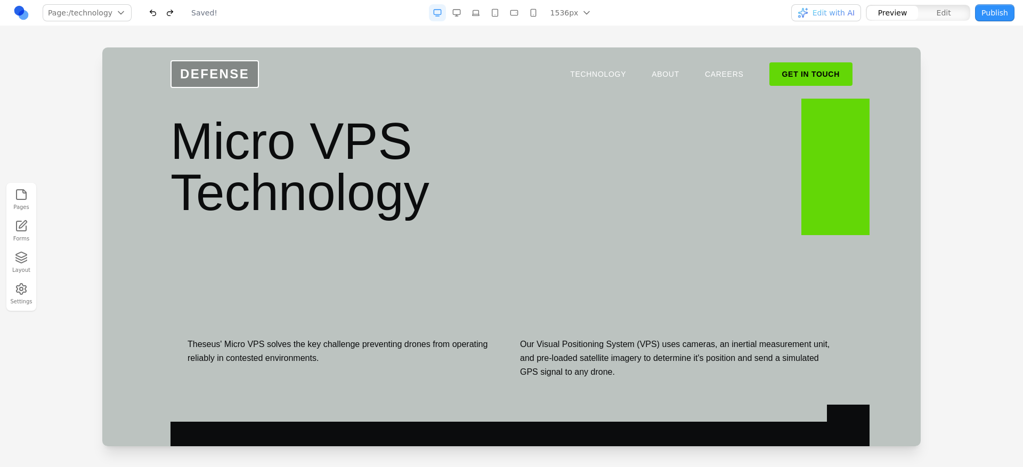
click at [542, 176] on h1 "Micro VPS Technology" at bounding box center [512, 167] width 682 height 102
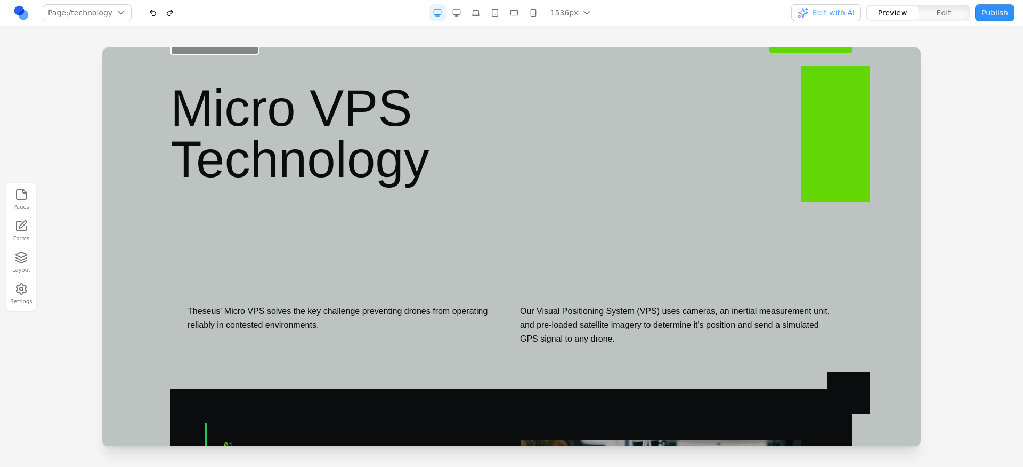
scroll to position [22, 0]
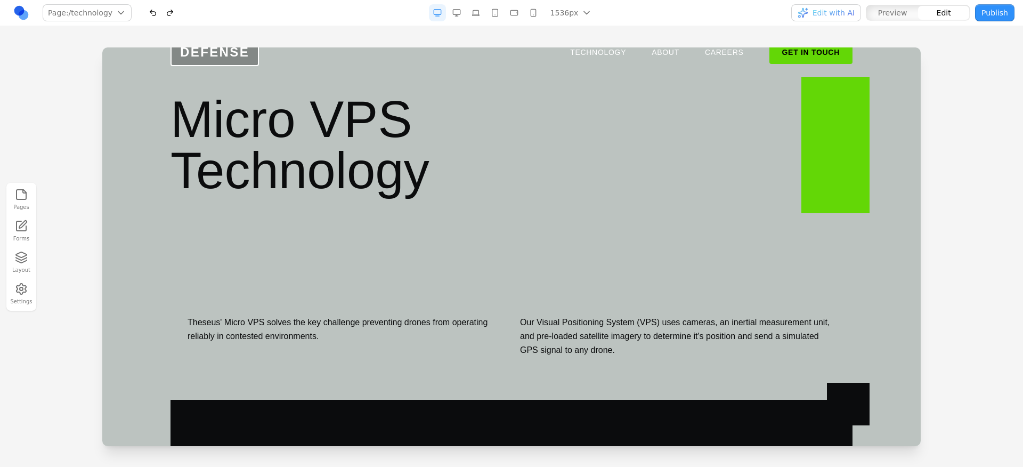
click at [338, 247] on section "Micro VPS Technology" at bounding box center [511, 145] width 818 height 239
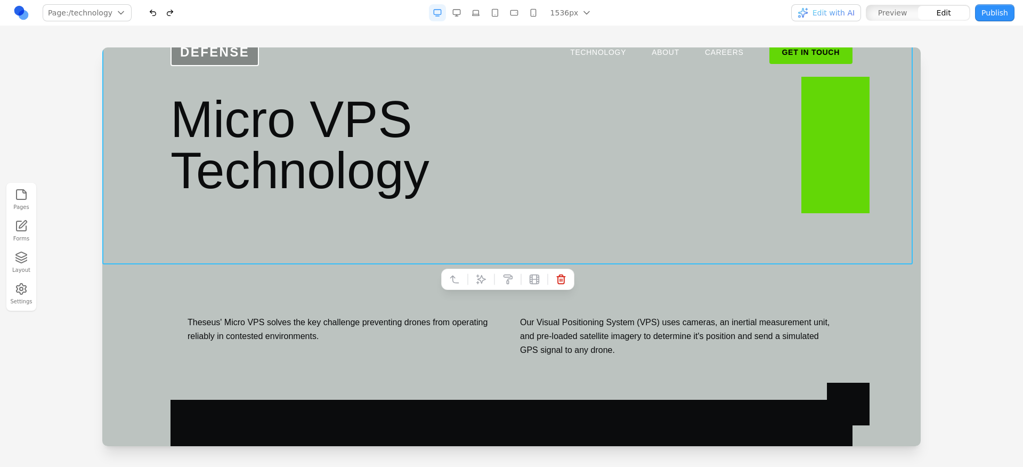
click at [346, 242] on section "Micro VPS Technology" at bounding box center [511, 145] width 818 height 239
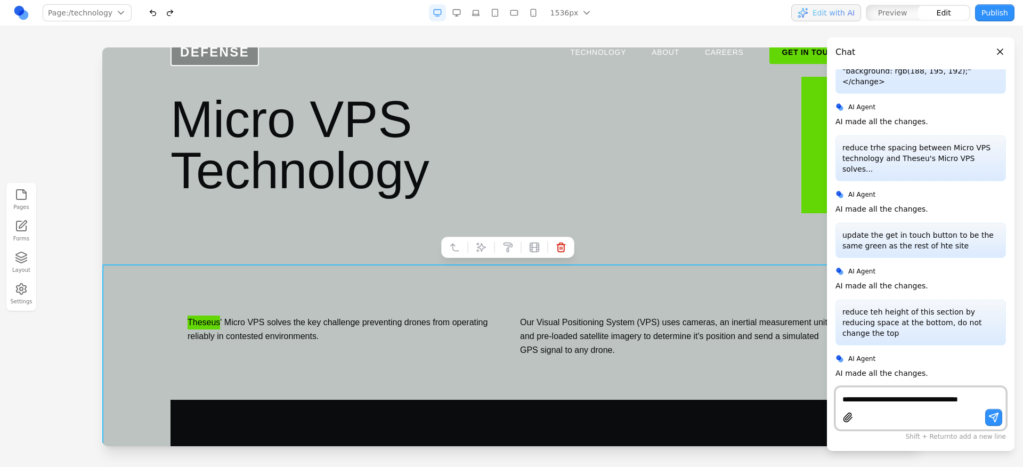
scroll to position [128, 0]
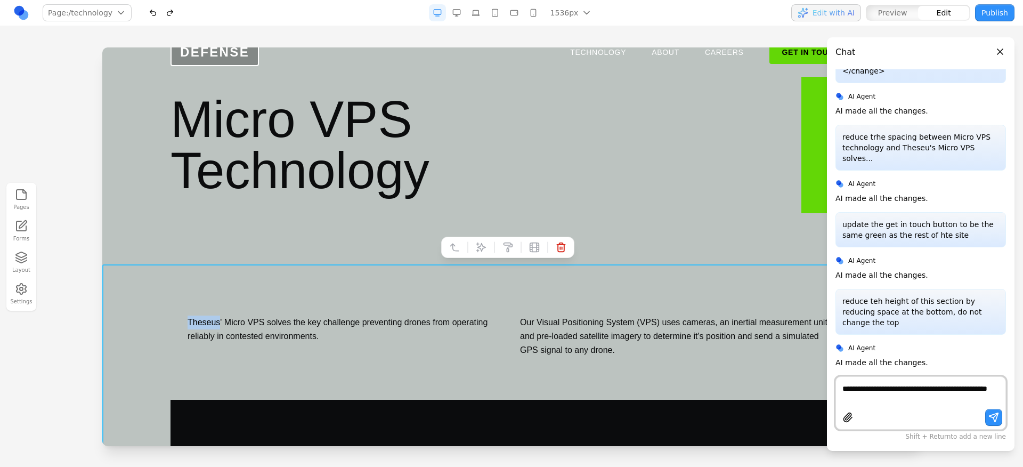
type textarea "**********"
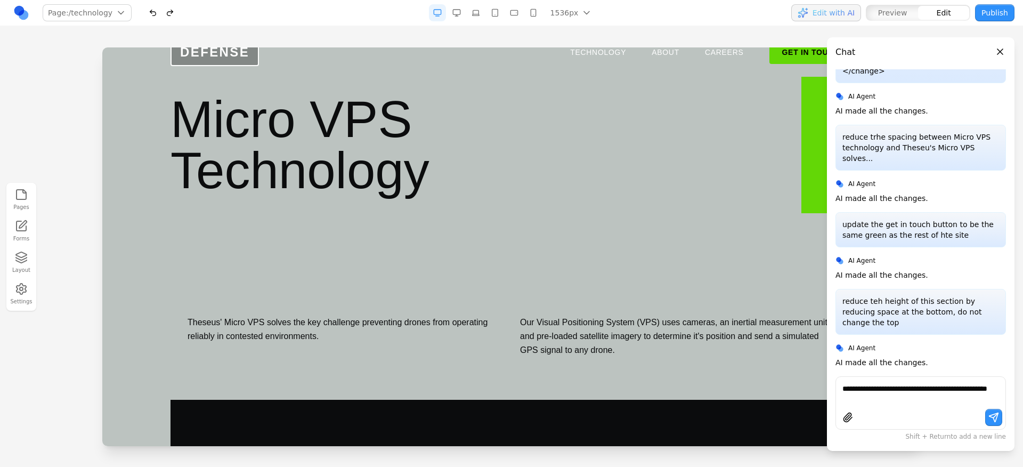
click at [232, 223] on section "Micro VPS Technology" at bounding box center [511, 145] width 818 height 239
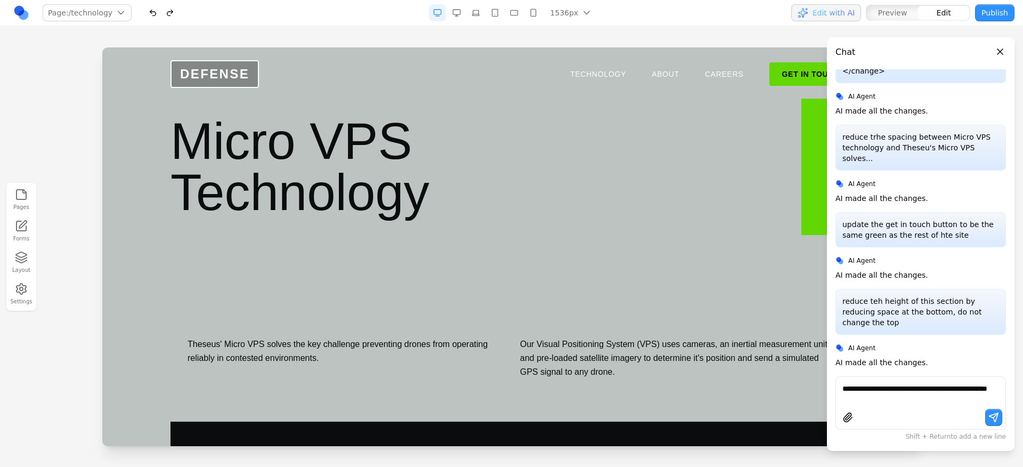
click at [998, 64] on div "**********" at bounding box center [921, 243] width 188 height 413
click at [999, 52] on button "Close panel" at bounding box center [1000, 52] width 12 height 12
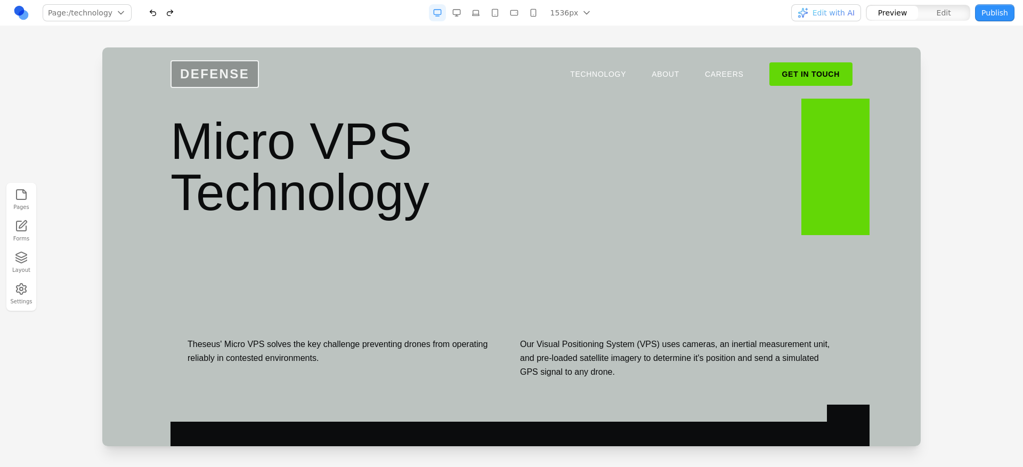
click at [213, 72] on span "DEFENSE" at bounding box center [215, 74] width 88 height 28
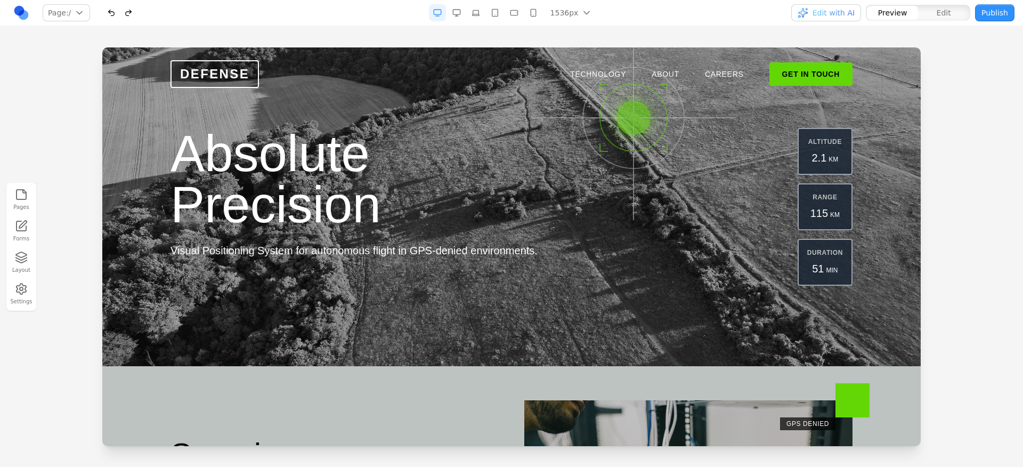
click at [23, 13] on link at bounding box center [21, 12] width 17 height 17
click at [249, 174] on h1 "Absolute Precision" at bounding box center [375, 179] width 409 height 102
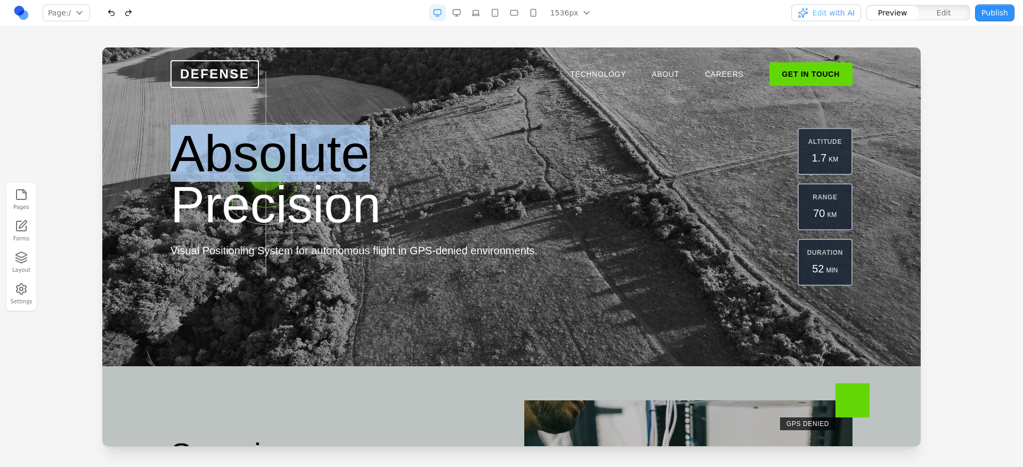
click at [249, 174] on h1 "Absolute Precision" at bounding box center [375, 179] width 409 height 102
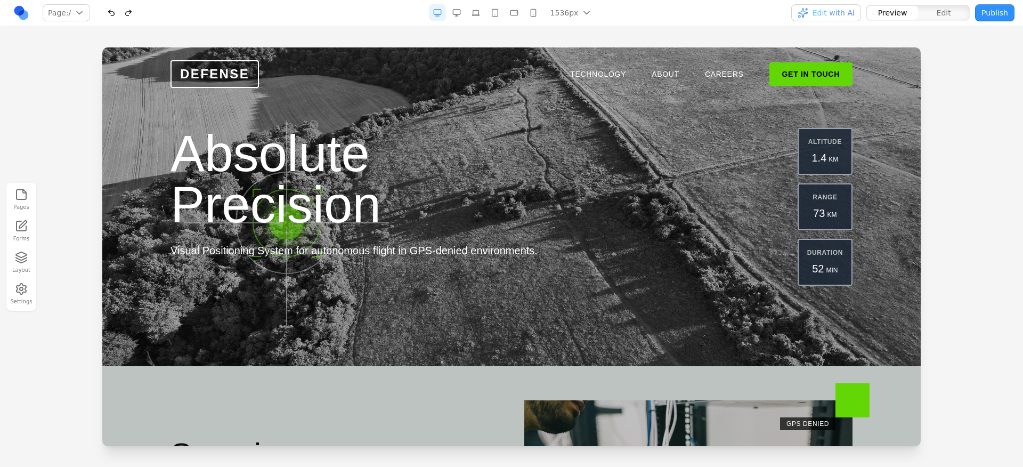
click at [285, 223] on h1 "Absolute Precision" at bounding box center [375, 179] width 409 height 102
click at [261, 249] on span "Visual Positioning System for autonomous flight in GPS-denied environments." at bounding box center [354, 251] width 367 height 12
click at [604, 81] on nav "TECHNOLOGY ABOUT CAREERS GET IN TOUCH" at bounding box center [711, 73] width 282 height 23
click at [602, 77] on link "TECHNOLOGY" at bounding box center [598, 74] width 56 height 11
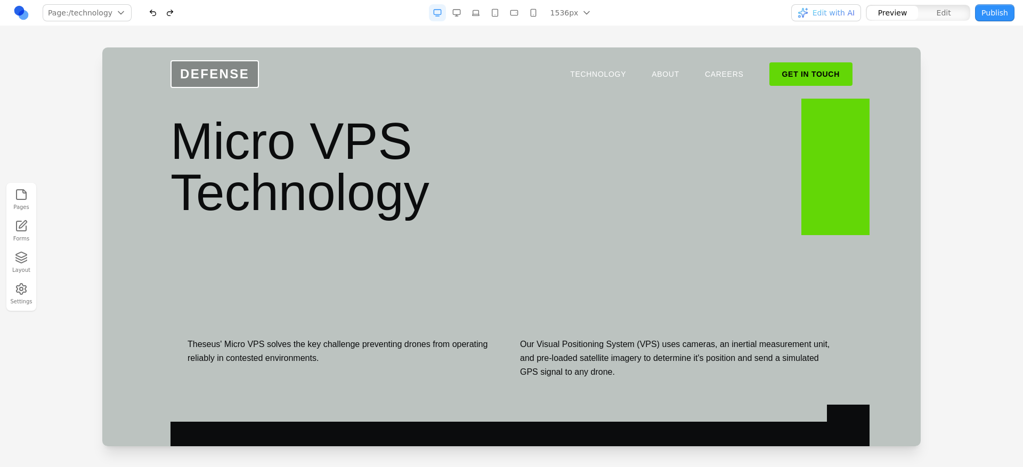
click at [498, 147] on h1 "Micro VPS Technology" at bounding box center [512, 167] width 682 height 102
click at [476, 278] on section "Micro VPS Technology" at bounding box center [511, 166] width 818 height 239
click at [599, 278] on section "Micro VPS Technology" at bounding box center [511, 166] width 818 height 239
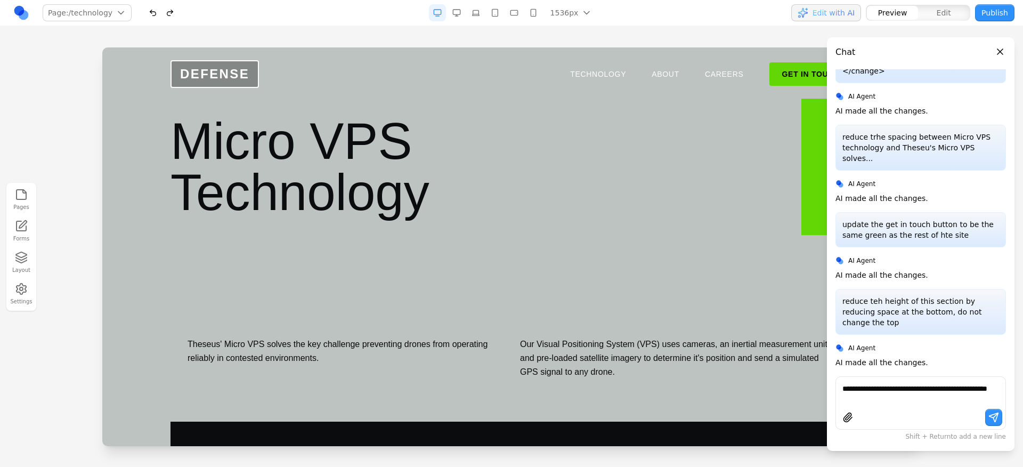
click at [380, 77] on div "DEFENSE TECHNOLOGY ABOUT CAREERS GET IN TOUCH" at bounding box center [512, 74] width 682 height 28
click at [587, 199] on h1 "Micro VPS Technology" at bounding box center [512, 167] width 682 height 102
click at [1008, 48] on header "Chat" at bounding box center [921, 47] width 188 height 21
click at [1002, 49] on button "Close panel" at bounding box center [1000, 52] width 12 height 12
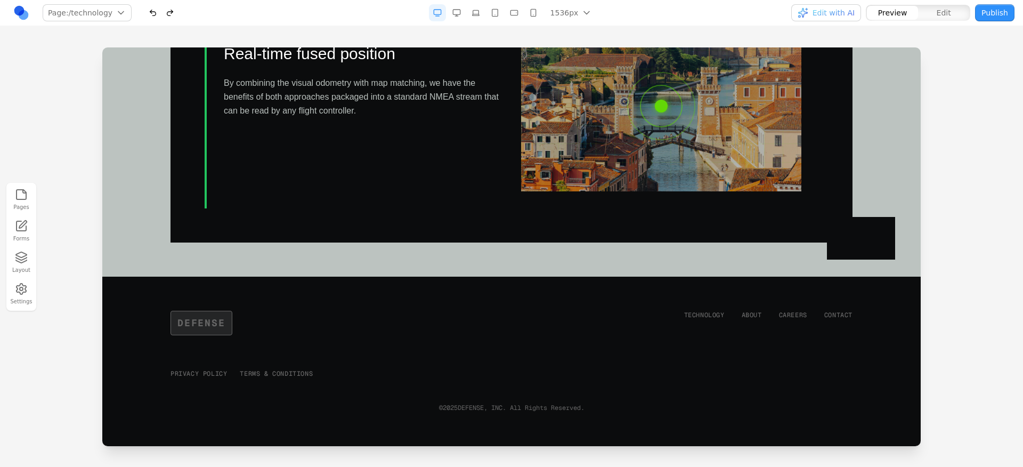
click at [341, 154] on div "03 Real-time fused position By combining the visual odometry with map matching,…" at bounding box center [364, 106] width 280 height 171
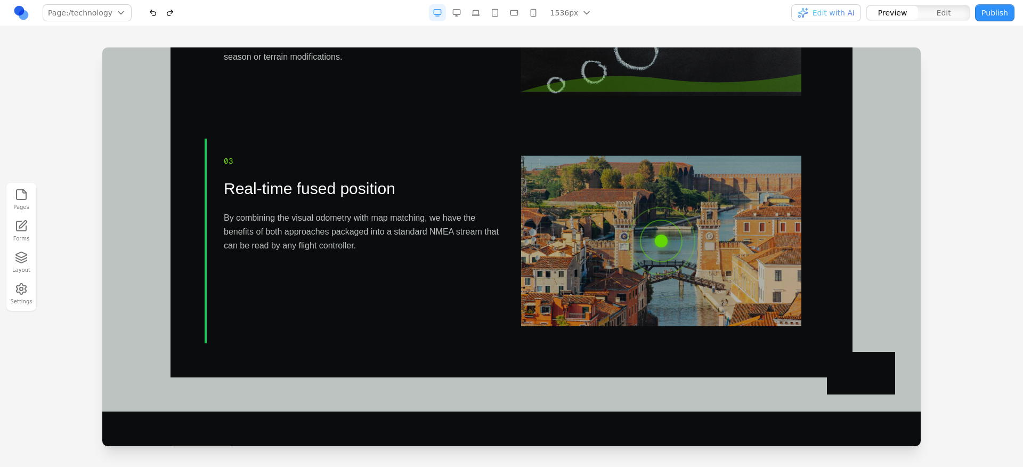
scroll to position [446, 0]
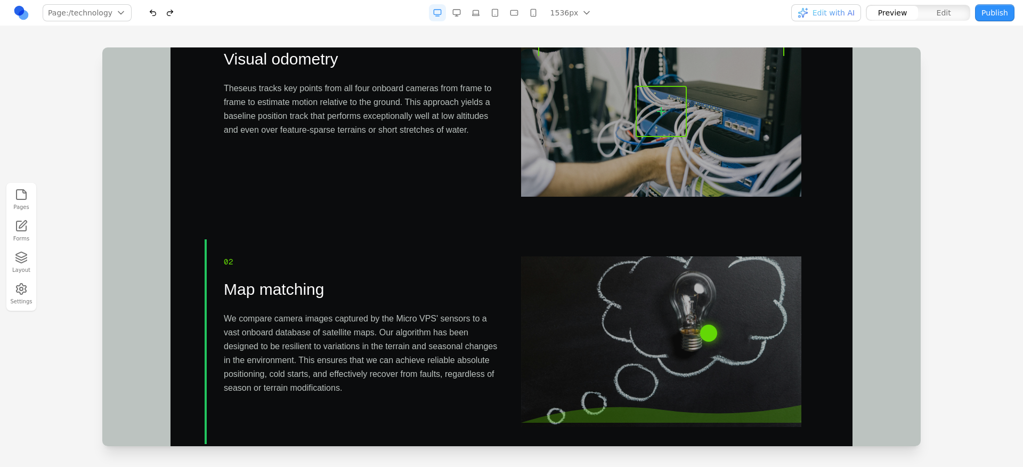
click at [288, 334] on p "We compare camera images captured by the Micro VPS' sensors to a vast onboard d…" at bounding box center [364, 353] width 280 height 83
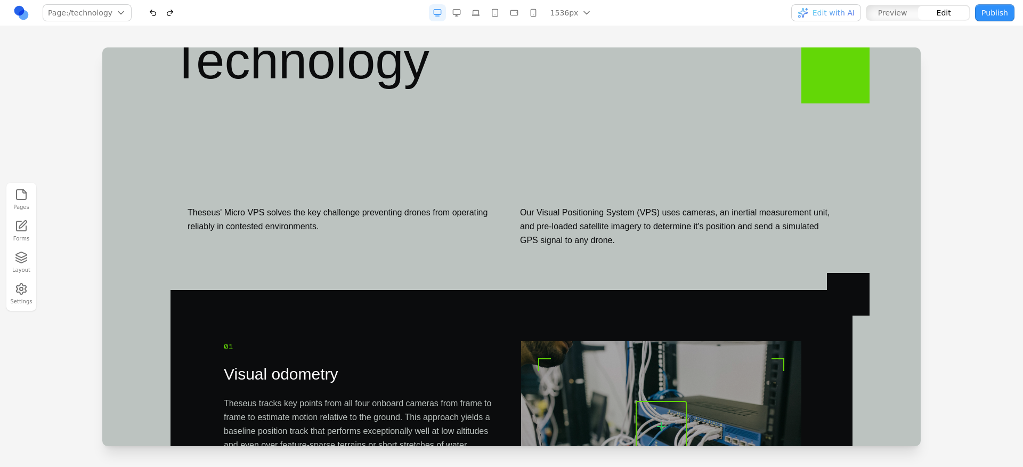
scroll to position [0, 0]
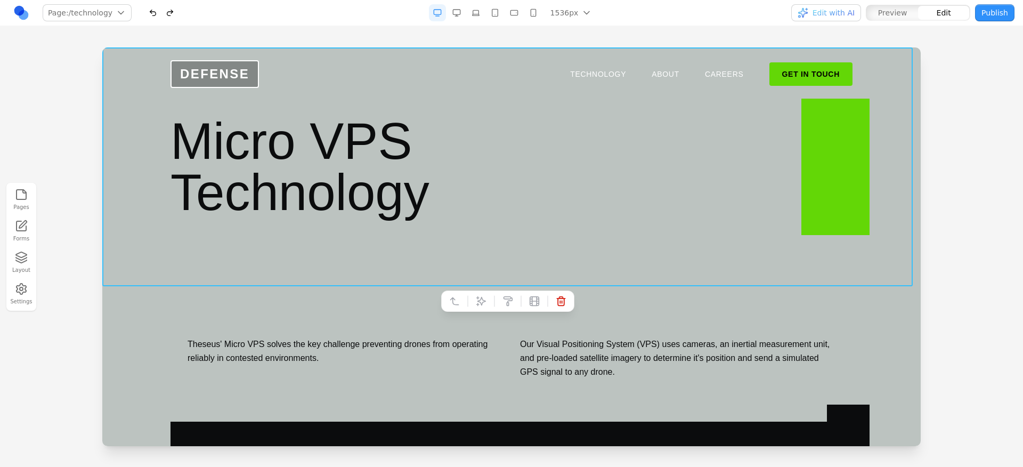
click at [587, 280] on section "Micro VPS Technology" at bounding box center [511, 166] width 818 height 239
click at [810, 181] on h1 "Micro VPS Technology" at bounding box center [512, 167] width 682 height 102
click at [601, 197] on h1 "Micro VPS Technology" at bounding box center [512, 167] width 682 height 102
click at [620, 322] on div "Theseus' Micro VPS solves the key challenge preventing drones from operating re…" at bounding box center [512, 358] width 682 height 76
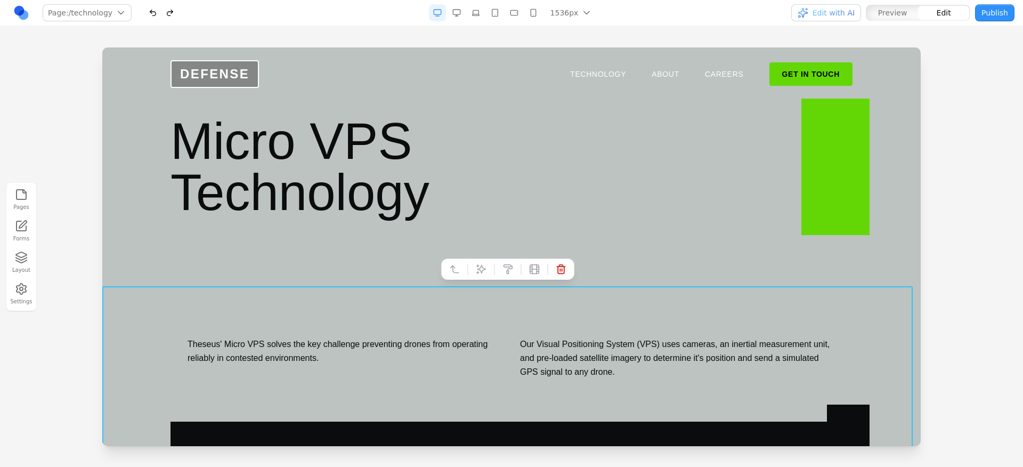
click at [648, 357] on p "Our Visual Positioning System (VPS) uses cameras, an inertial measurement unit,…" at bounding box center [677, 358] width 315 height 42
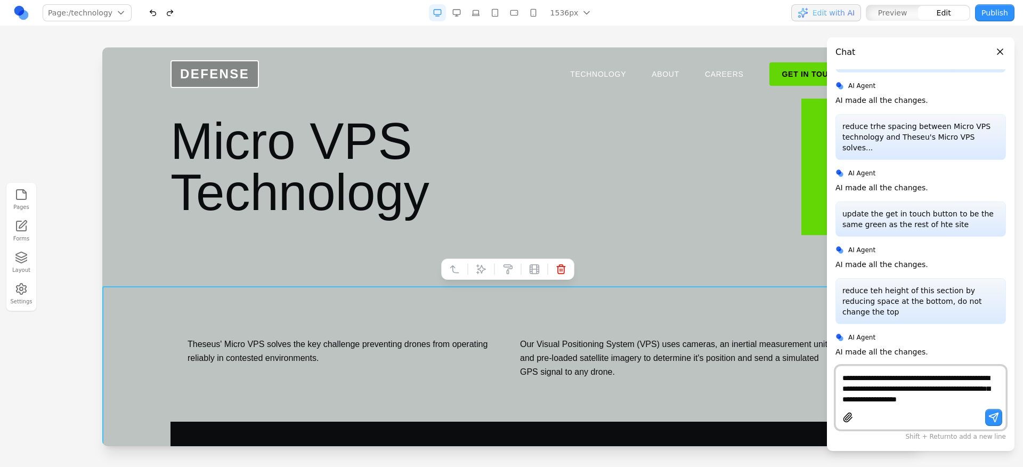
scroll to position [147, 0]
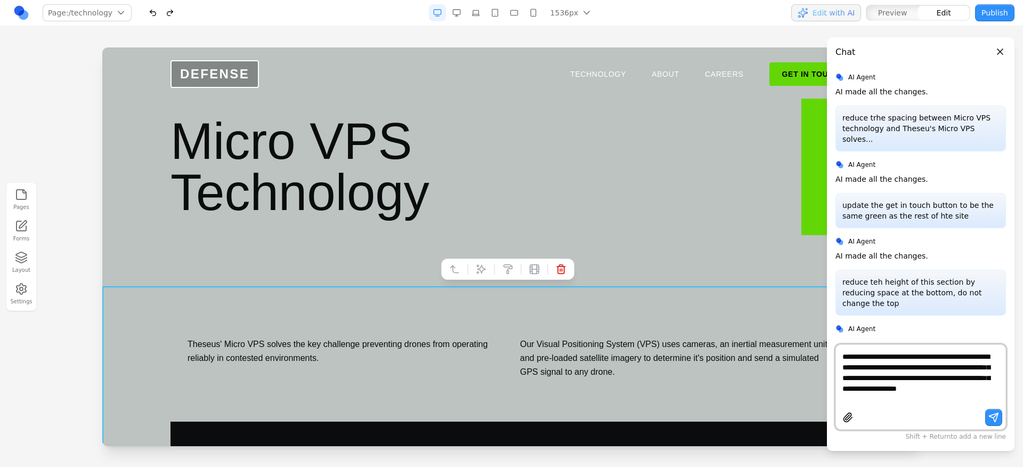
type textarea "**********"
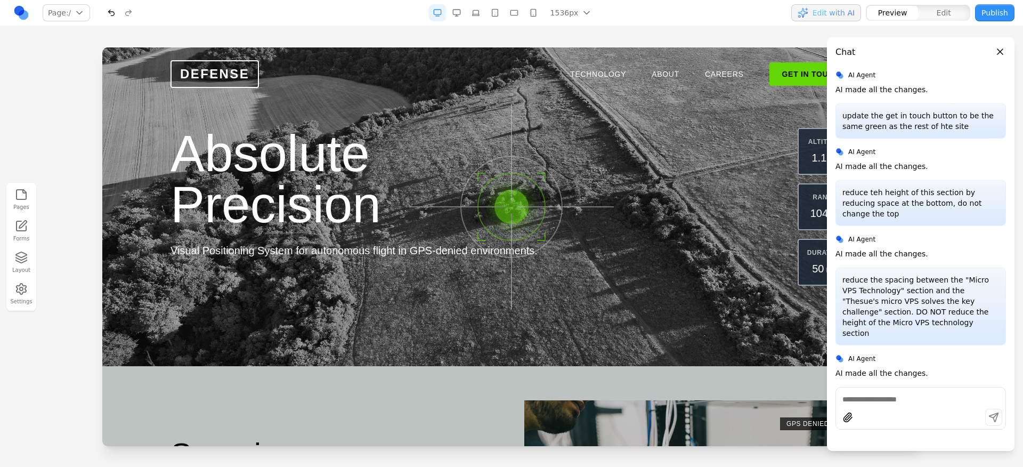
scroll to position [2, 0]
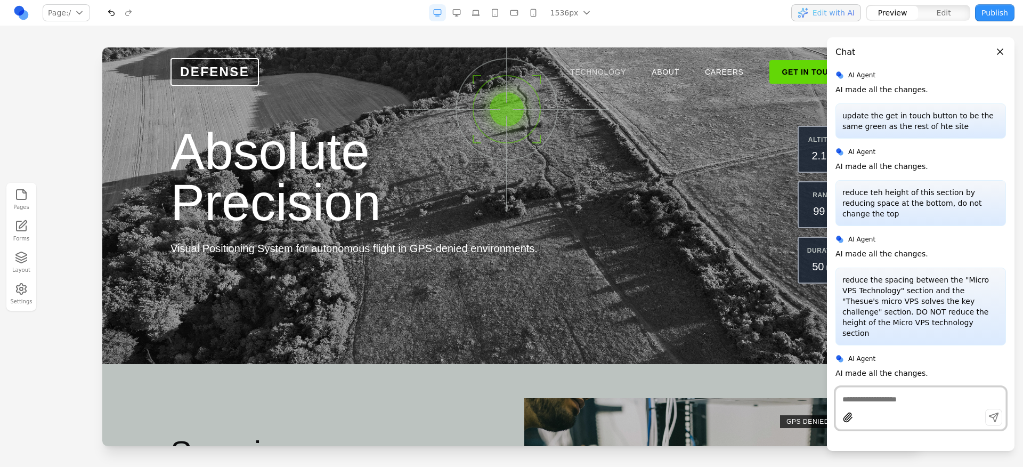
click at [591, 71] on link "TECHNOLOGY" at bounding box center [598, 72] width 56 height 11
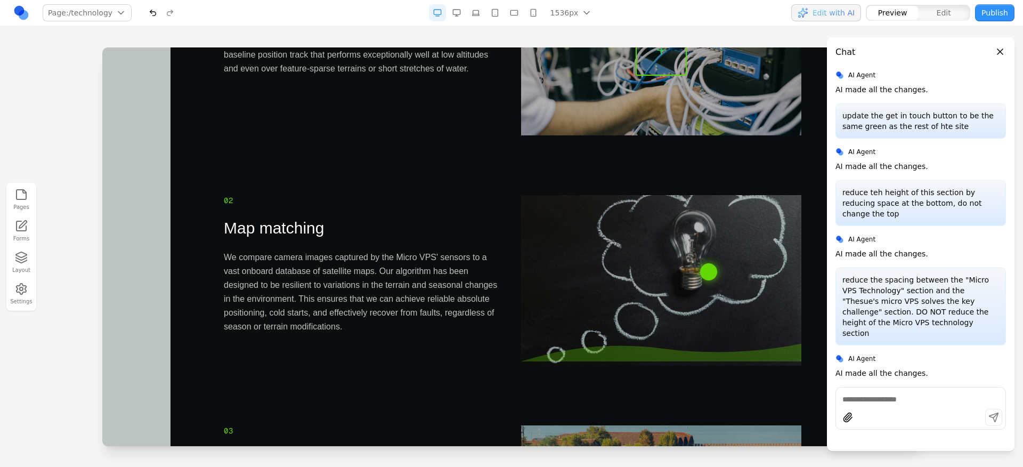
scroll to position [0, 0]
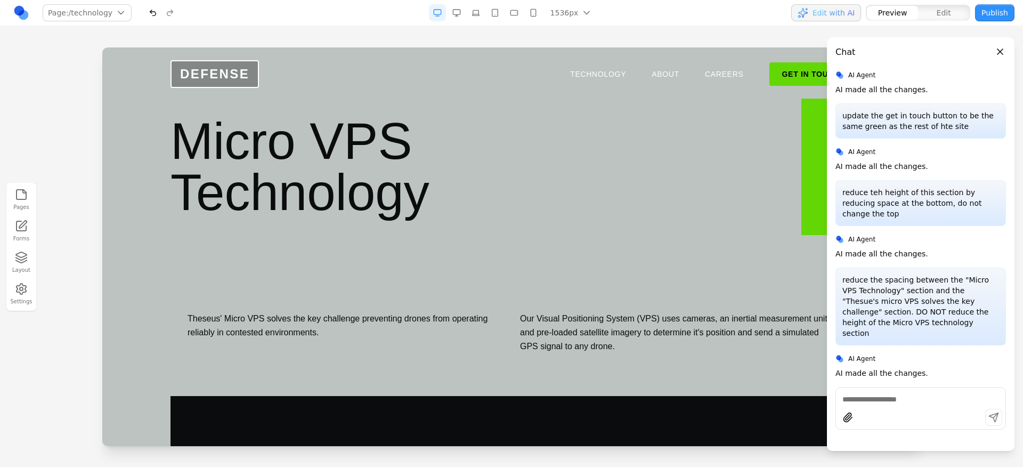
click at [523, 234] on section "Micro VPS Technology" at bounding box center [511, 166] width 818 height 239
drag, startPoint x: 452, startPoint y: 317, endPoint x: 379, endPoint y: 318, distance: 73.0
click at [427, 319] on div "Theseus' Micro VPS solves the key challenge preventing drones from operating re…" at bounding box center [512, 333] width 682 height 76
click at [337, 312] on p "Theseus' Micro VPS solves the key challenge preventing drones from operating re…" at bounding box center [345, 326] width 315 height 28
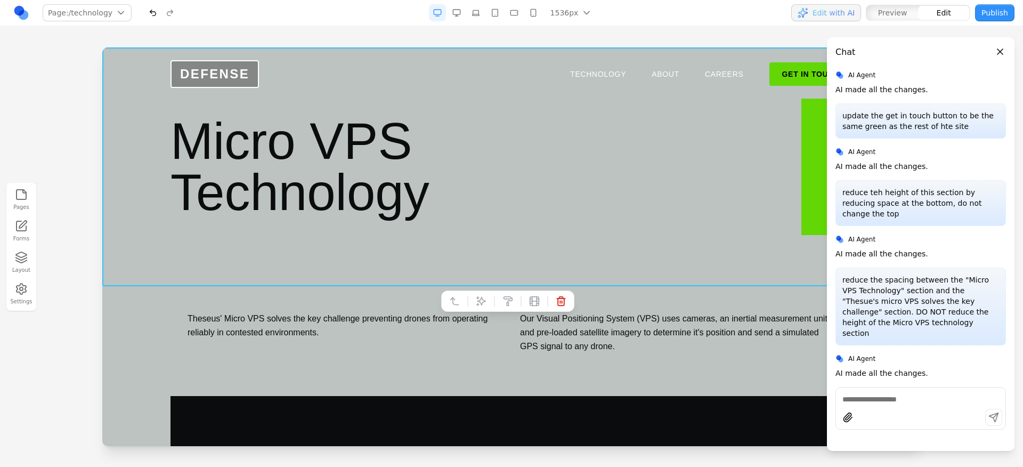
click at [334, 254] on section "Micro VPS Technology" at bounding box center [511, 166] width 818 height 239
click at [302, 326] on p "Theseus' Micro VPS solves the key challenge preventing drones from operating re…" at bounding box center [345, 326] width 315 height 28
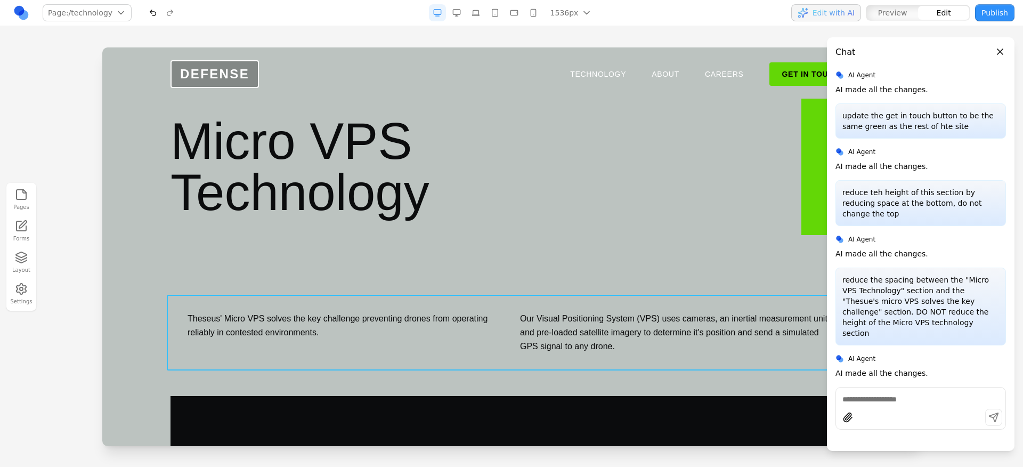
click at [335, 295] on div "Theseus' Micro VPS solves the key challenge preventing drones from operating re…" at bounding box center [512, 333] width 682 height 76
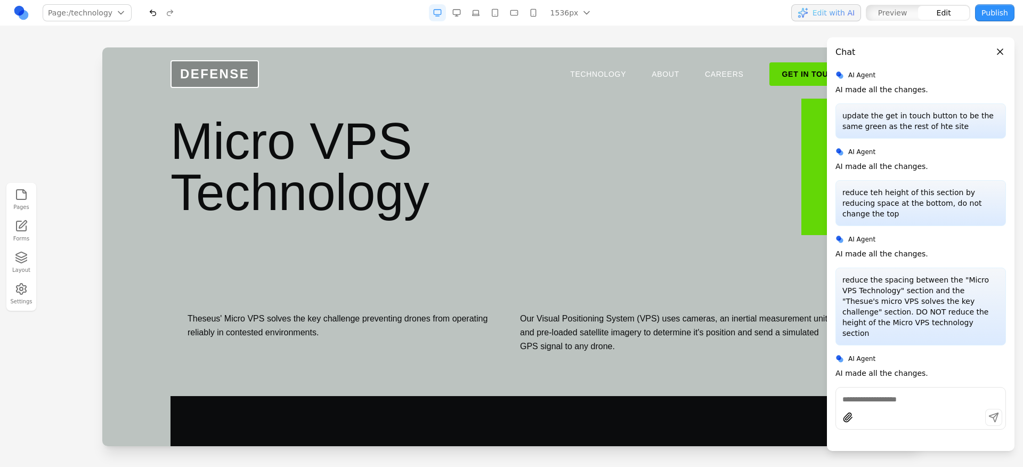
click at [351, 240] on section "Micro VPS Technology" at bounding box center [511, 166] width 818 height 239
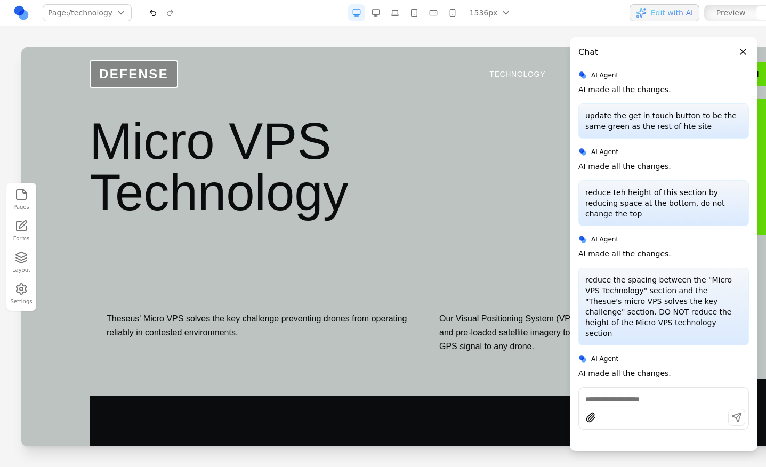
click at [685, 408] on div at bounding box center [663, 408] width 171 height 43
type textarea "*****"
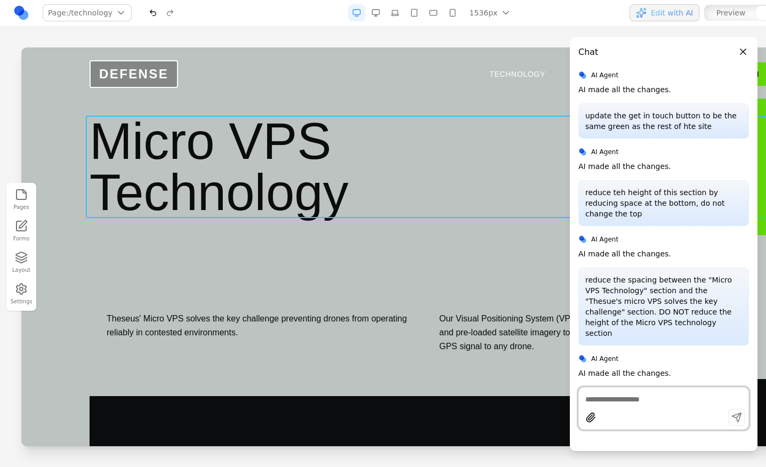
click at [251, 118] on h1 "Micro VPS Technology" at bounding box center [431, 167] width 682 height 102
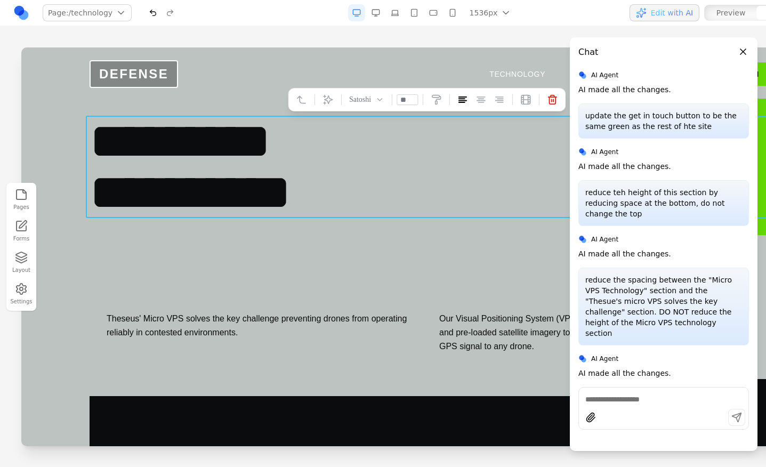
drag, startPoint x: 385, startPoint y: 208, endPoint x: 367, endPoint y: 244, distance: 40.5
click at [385, 208] on h1 "**********" at bounding box center [431, 167] width 682 height 102
click at [362, 251] on section "**********" at bounding box center [430, 166] width 818 height 239
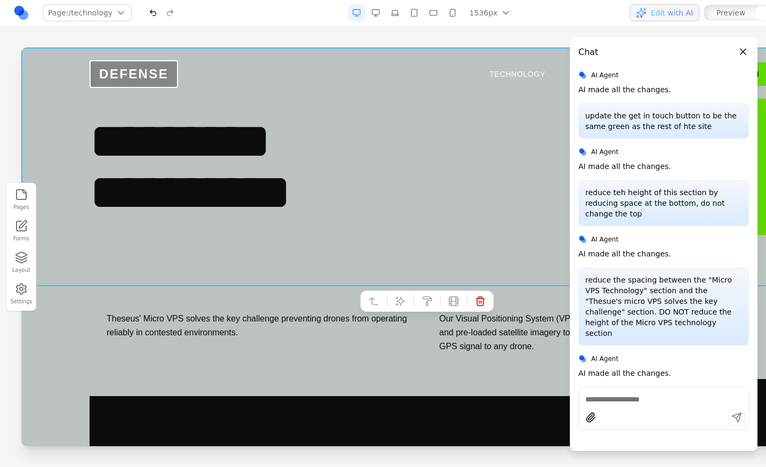
click at [363, 251] on section "**********" at bounding box center [430, 166] width 818 height 239
click at [393, 301] on button at bounding box center [400, 301] width 17 height 17
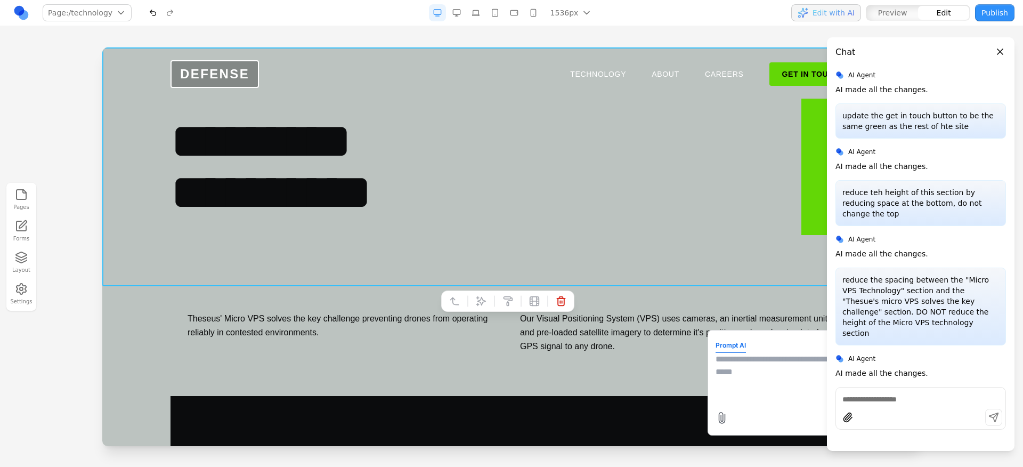
click at [743, 369] on textarea at bounding box center [801, 379] width 171 height 53
type textarea "**********"
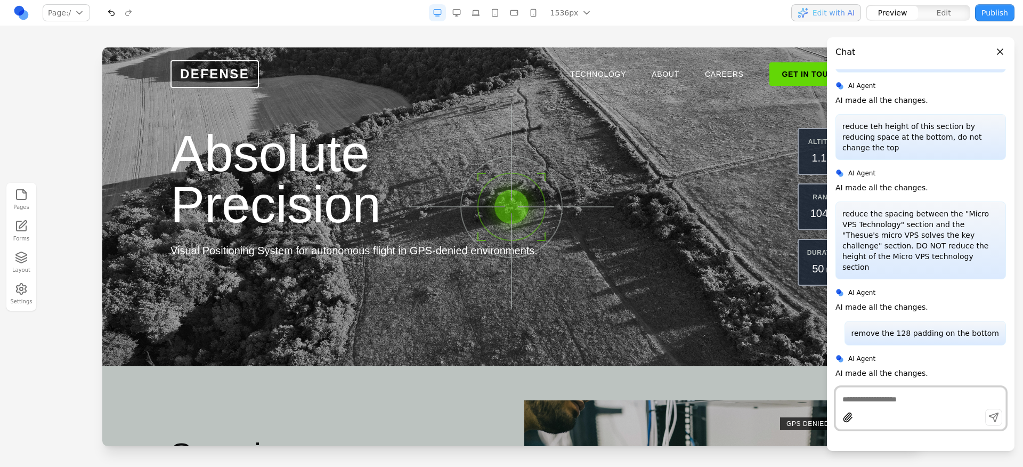
scroll to position [303, 0]
click at [603, 74] on link "TECHNOLOGY" at bounding box center [598, 74] width 56 height 11
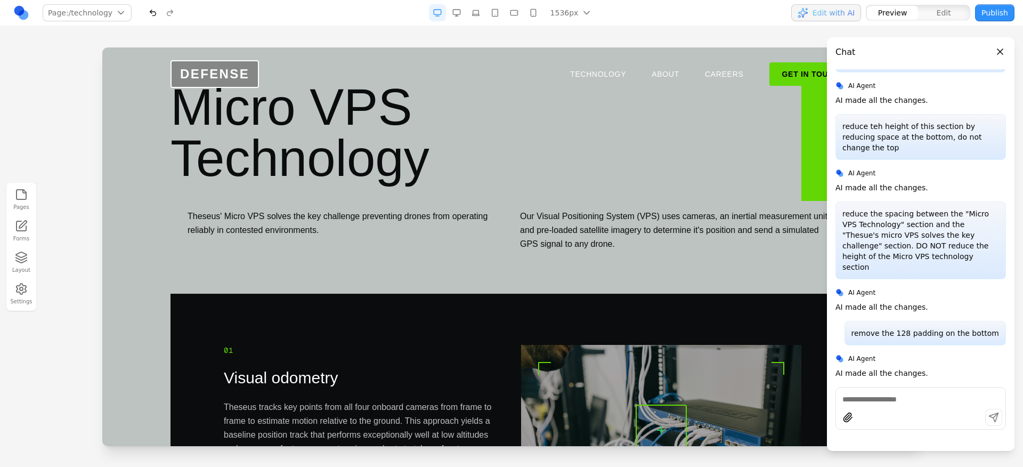
click at [460, 202] on div "Theseus' Micro VPS solves the key challenge preventing drones from operating re…" at bounding box center [512, 230] width 682 height 76
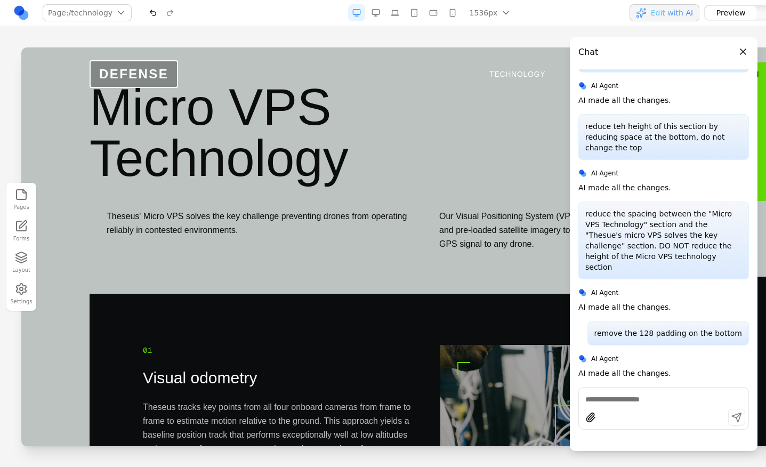
click at [392, 123] on h1 "Micro VPS Technology" at bounding box center [431, 133] width 682 height 102
click at [295, 118] on h1 "Micro VPS Technology" at bounding box center [431, 133] width 682 height 102
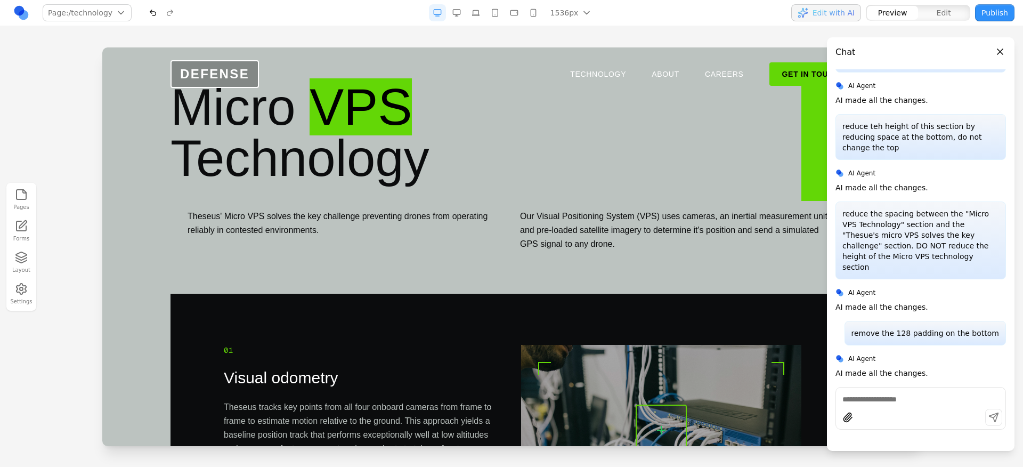
click at [875, 387] on div at bounding box center [920, 408] width 171 height 43
type textarea "**********"
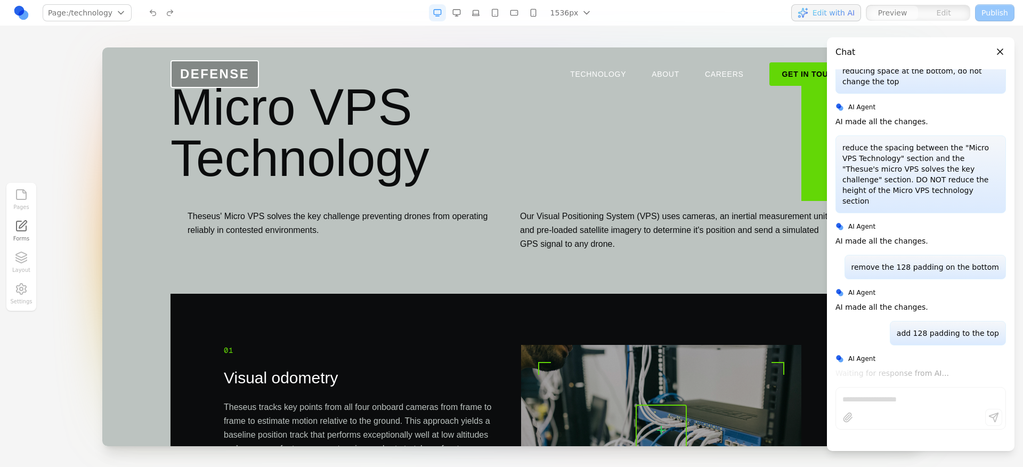
click at [538, 62] on div "DEFENSE TECHNOLOGY ABOUT CAREERS GET IN TOUCH" at bounding box center [512, 74] width 682 height 28
click at [450, 100] on header "DEFENSE TECHNOLOGY ABOUT CAREERS GET IN TOUCH TECHNOLOGY ABOUT CAREERS GET IN T…" at bounding box center [511, 73] width 818 height 53
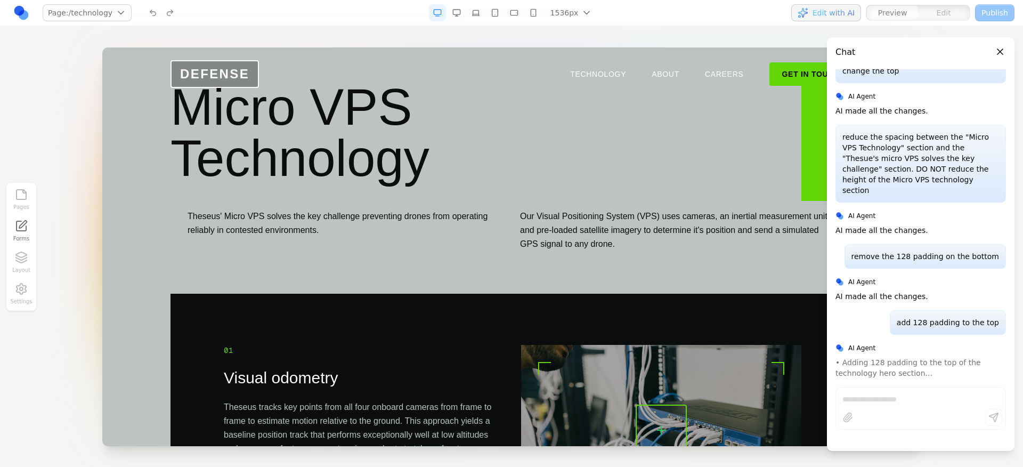
scroll to position [399, 0]
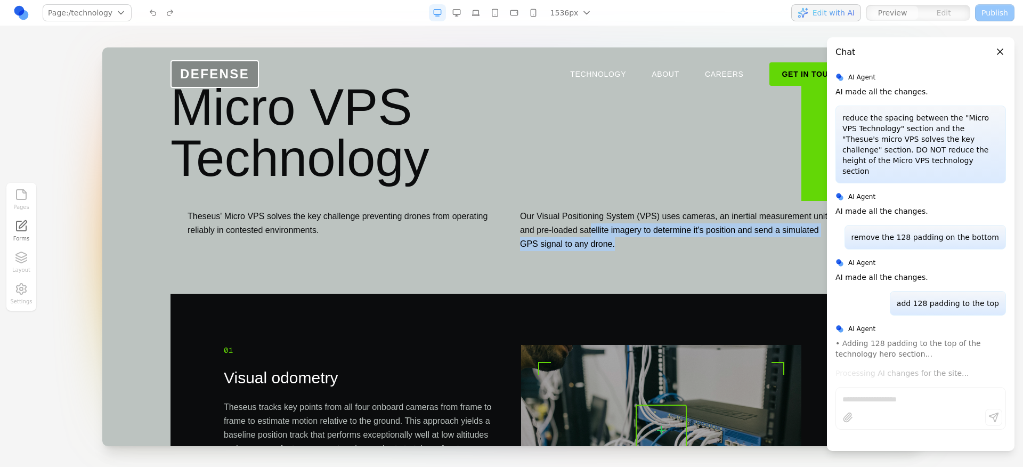
drag, startPoint x: 651, startPoint y: 236, endPoint x: 589, endPoint y: 229, distance: 62.1
click at [589, 229] on p "Our Visual Positioning System (VPS) uses cameras, an inertial measurement unit,…" at bounding box center [677, 230] width 315 height 42
click at [588, 229] on p "Our Visual Positioning System (VPS) uses cameras, an inertial measurement unit,…" at bounding box center [677, 230] width 315 height 42
drag, startPoint x: 588, startPoint y: 229, endPoint x: 565, endPoint y: 229, distance: 23.4
click at [565, 229] on p "Our Visual Positioning System (VPS) uses cameras, an inertial measurement unit,…" at bounding box center [677, 230] width 315 height 42
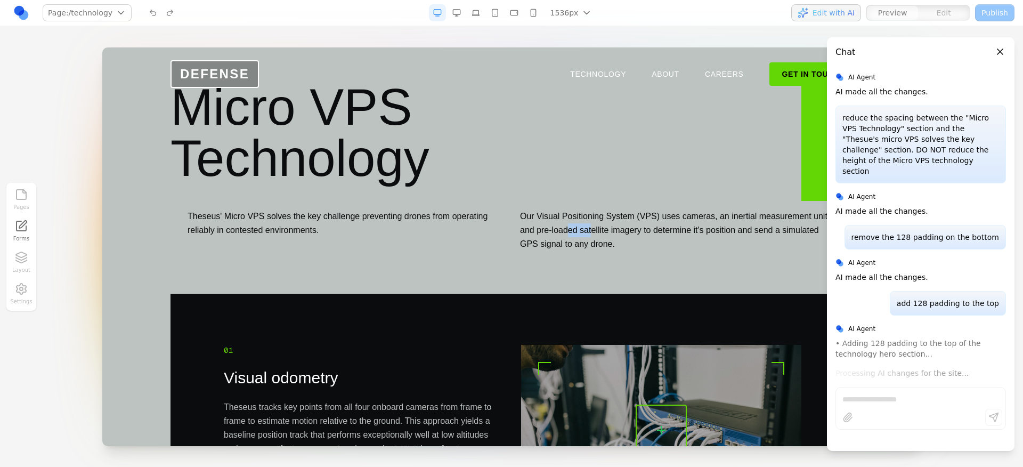
click at [564, 229] on p "Our Visual Positioning System (VPS) uses cameras, an inertial measurement unit,…" at bounding box center [677, 230] width 315 height 42
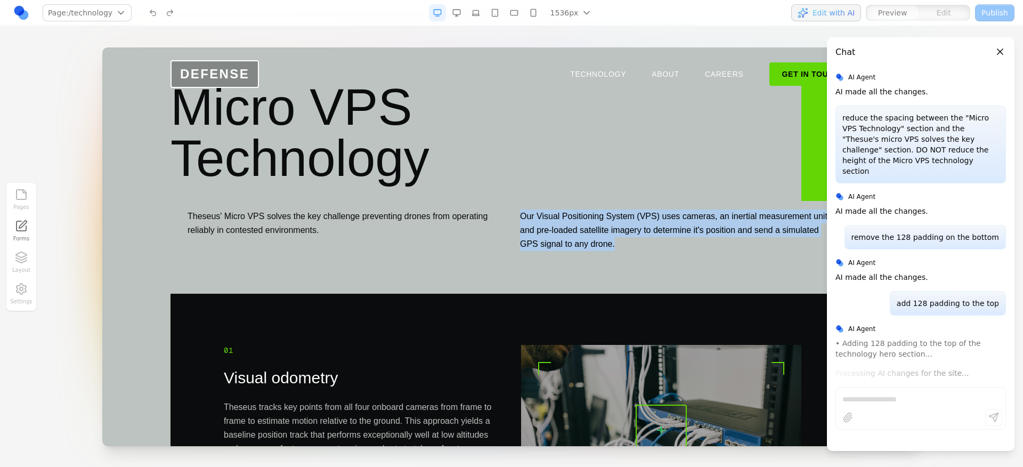
click at [564, 229] on p "Our Visual Positioning System (VPS) uses cameras, an inertial measurement unit,…" at bounding box center [677, 230] width 315 height 42
click at [578, 206] on div "Theseus' Micro VPS solves the key challenge preventing drones from operating re…" at bounding box center [512, 230] width 682 height 76
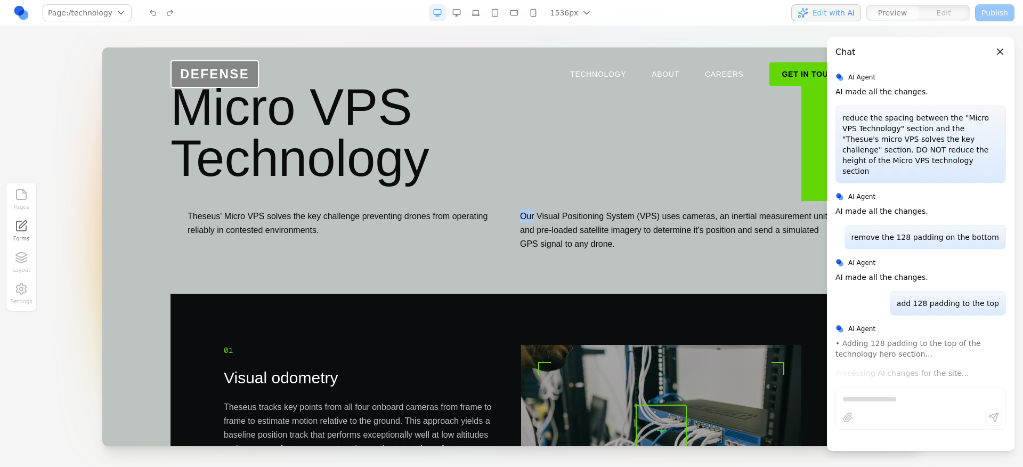
click at [578, 206] on div "Theseus' Micro VPS solves the key challenge preventing drones from operating re…" at bounding box center [512, 230] width 682 height 76
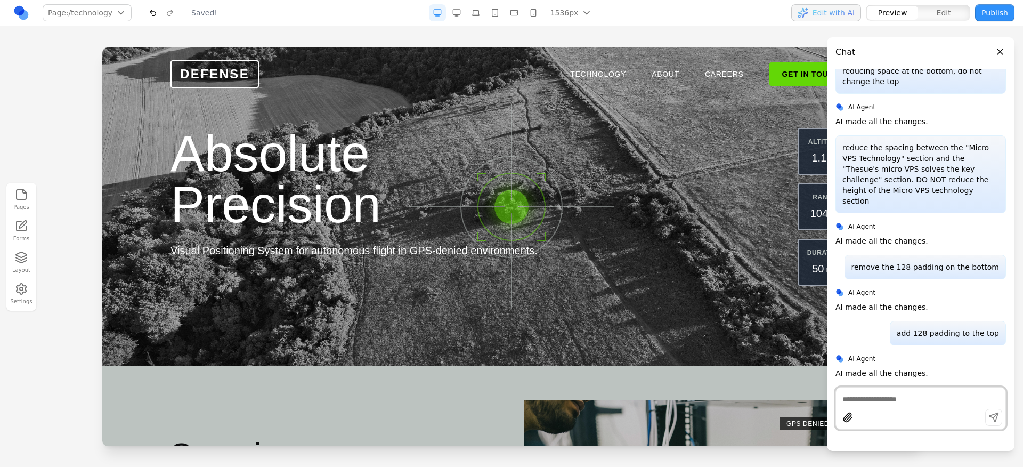
scroll to position [0, 0]
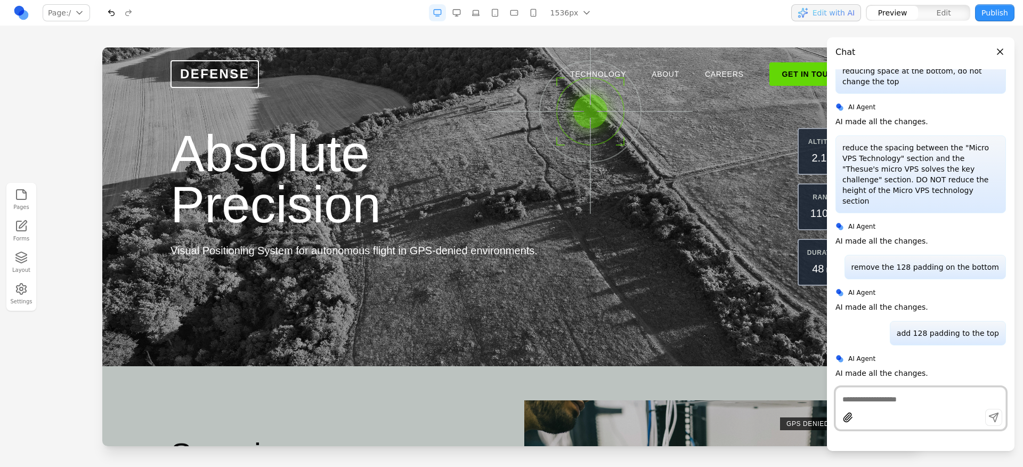
click at [584, 56] on header "DEFENSE TECHNOLOGY ABOUT CAREERS GET IN TOUCH TECHNOLOGY ABOUT CAREERS GET IN T…" at bounding box center [511, 73] width 818 height 53
click at [586, 53] on header "DEFENSE TECHNOLOGY ABOUT CAREERS GET IN TOUCH TECHNOLOGY ABOUT CAREERS GET IN T…" at bounding box center [511, 73] width 818 height 53
click at [590, 71] on link "TECHNOLOGY" at bounding box center [598, 74] width 56 height 11
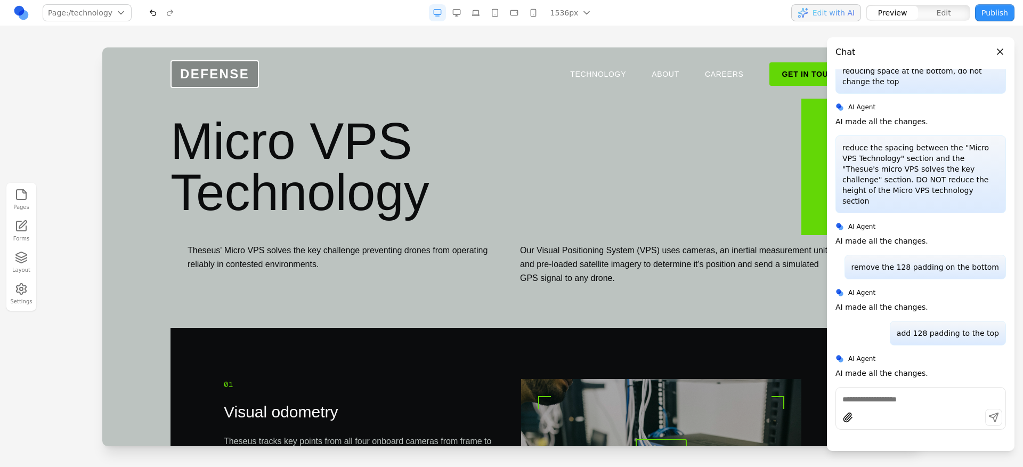
click at [630, 192] on h1 "Micro VPS Technology" at bounding box center [512, 167] width 682 height 102
click at [999, 55] on button "Close panel" at bounding box center [1000, 52] width 12 height 12
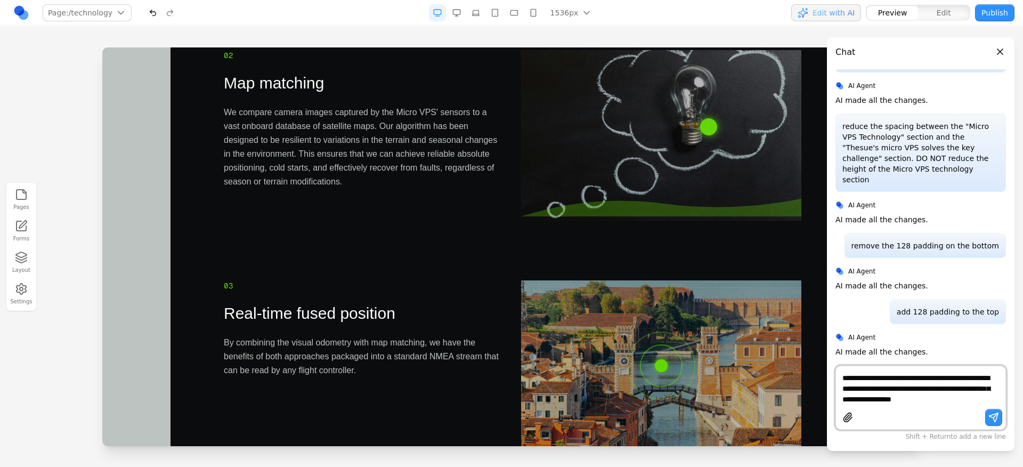
scroll to position [399, 0]
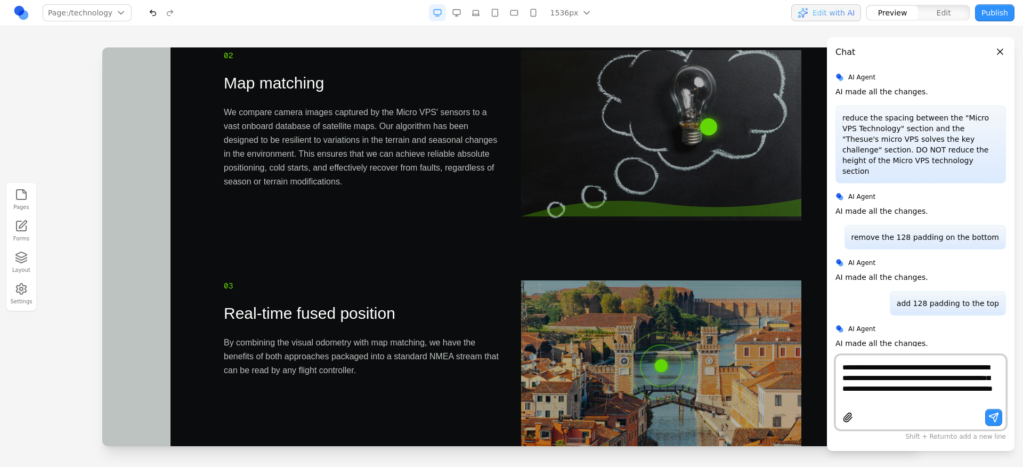
type textarea "**********"
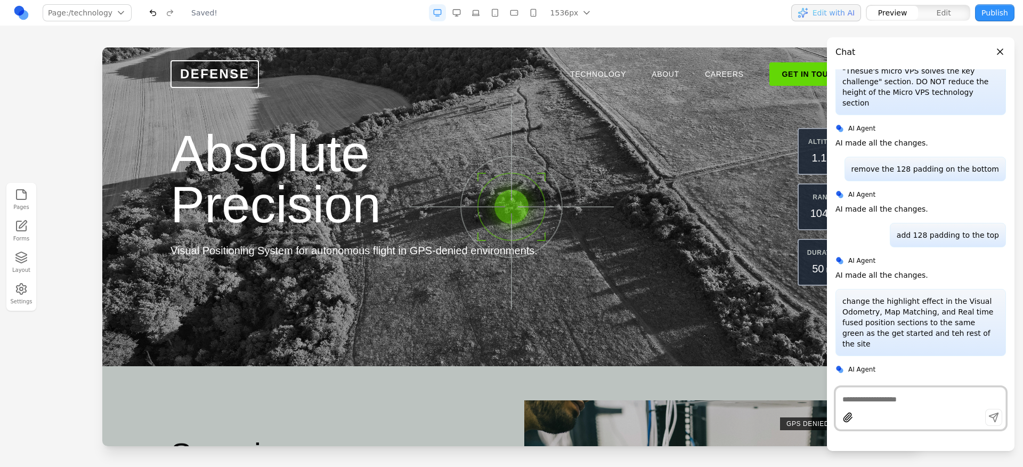
scroll to position [0, 0]
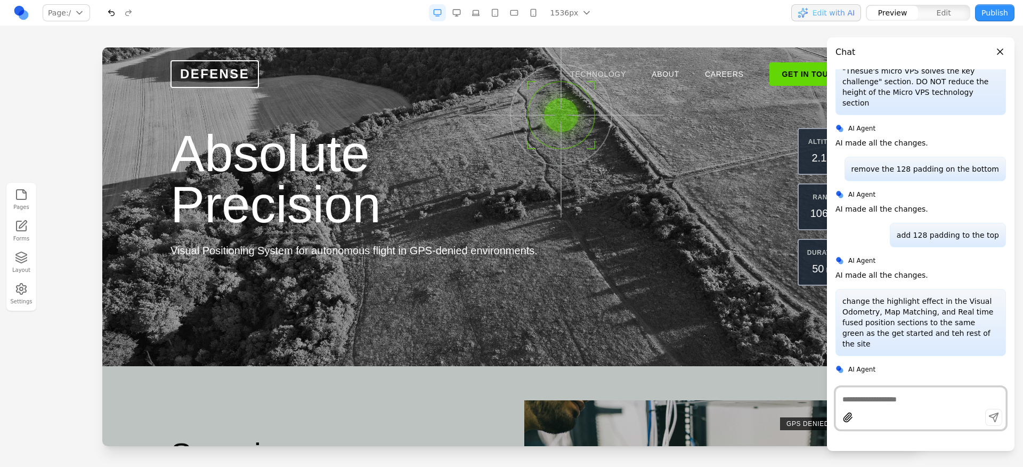
click at [570, 74] on link "TECHNOLOGY" at bounding box center [598, 74] width 56 height 11
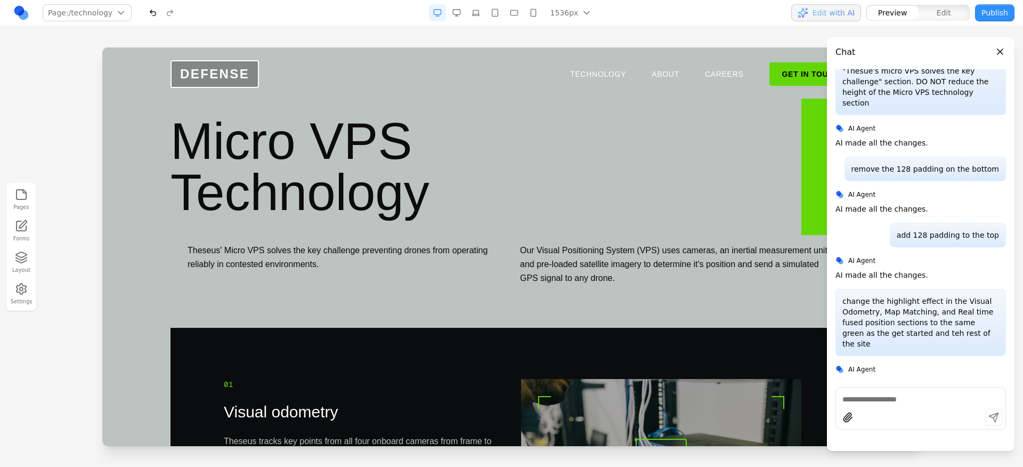
click at [994, 46] on header "Chat" at bounding box center [921, 47] width 188 height 21
click at [998, 47] on button "Close panel" at bounding box center [1000, 52] width 12 height 12
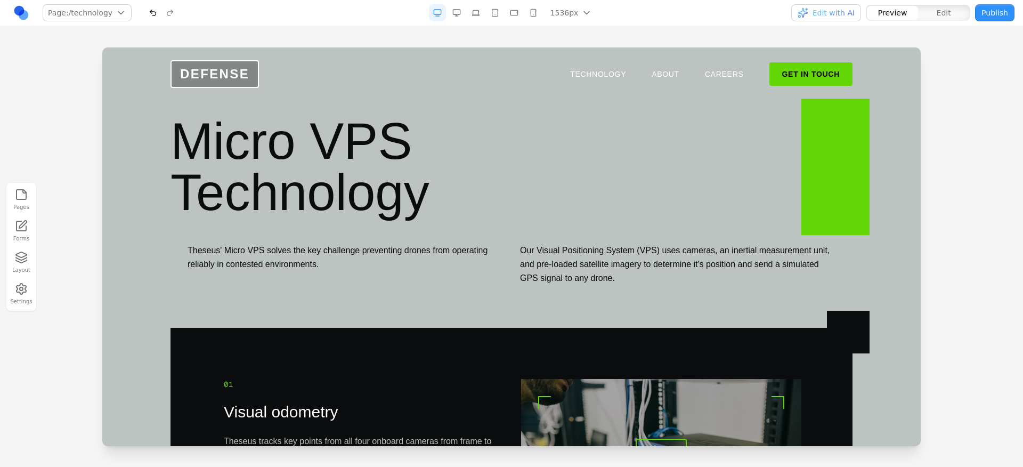
click at [494, 208] on h1 "Micro VPS Technology" at bounding box center [512, 167] width 682 height 102
click at [474, 278] on div "Theseus' Micro VPS solves the key challenge preventing drones from operating re…" at bounding box center [345, 264] width 315 height 42
drag, startPoint x: 478, startPoint y: 254, endPoint x: 407, endPoint y: 257, distance: 70.9
click at [407, 257] on p "Theseus' Micro VPS solves the key challenge preventing drones from operating re…" at bounding box center [345, 257] width 315 height 28
click at [667, 244] on p "Our Visual Positioning System (VPS) uses cameras, an inertial measurement unit,…" at bounding box center [677, 264] width 315 height 42
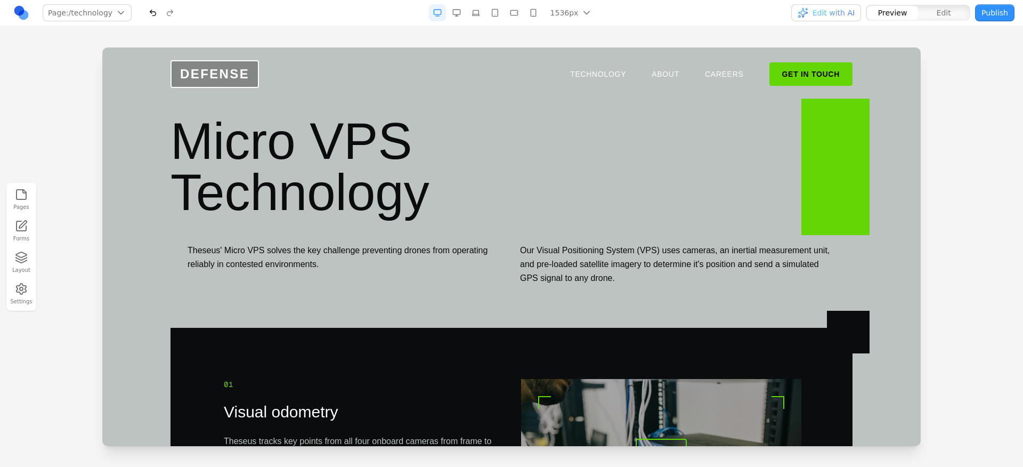
scroll to position [435, 0]
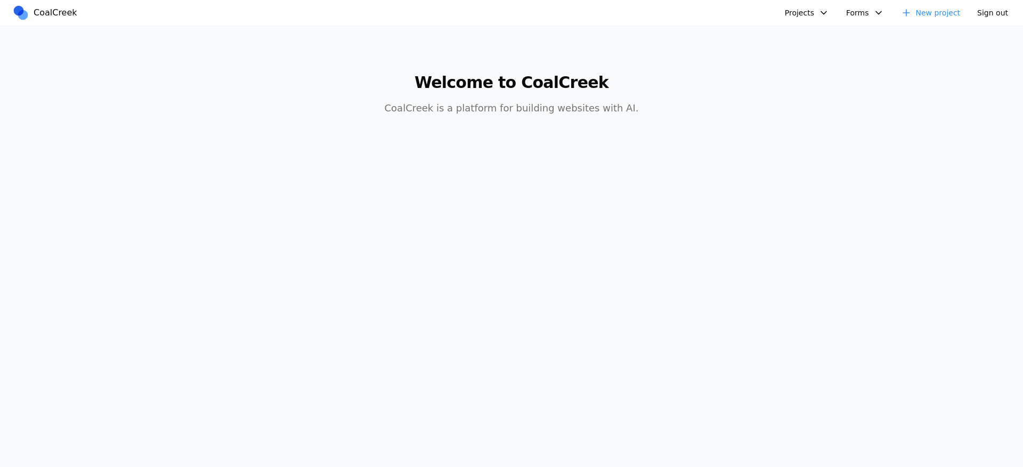
click at [816, 15] on button "Projects" at bounding box center [806, 12] width 57 height 17
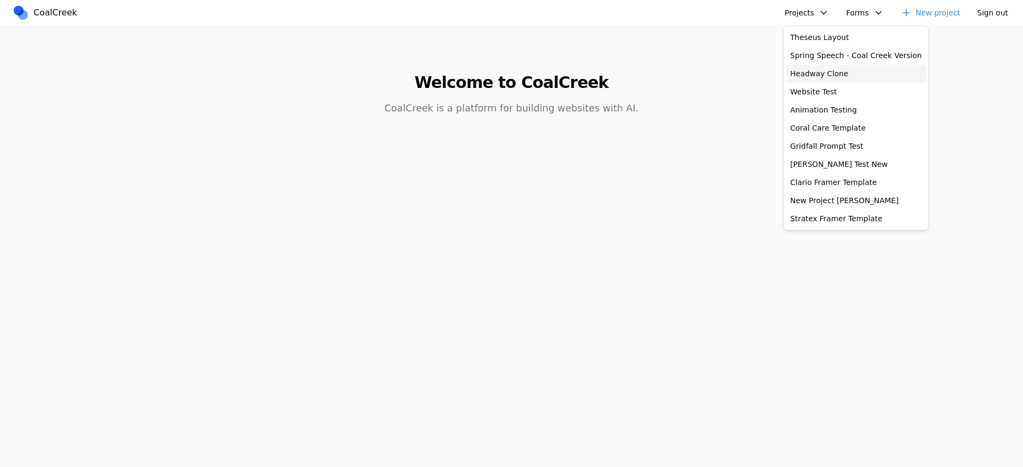
click at [811, 81] on link "Headway Clone" at bounding box center [856, 73] width 140 height 18
